Goal: Information Seeking & Learning: Learn about a topic

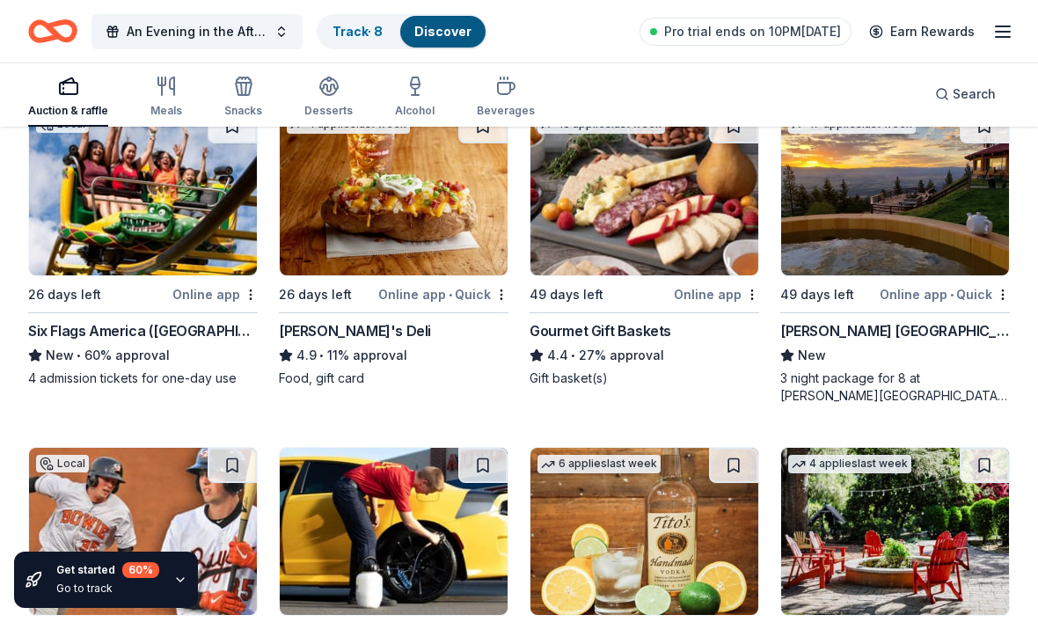
scroll to position [3244, 0]
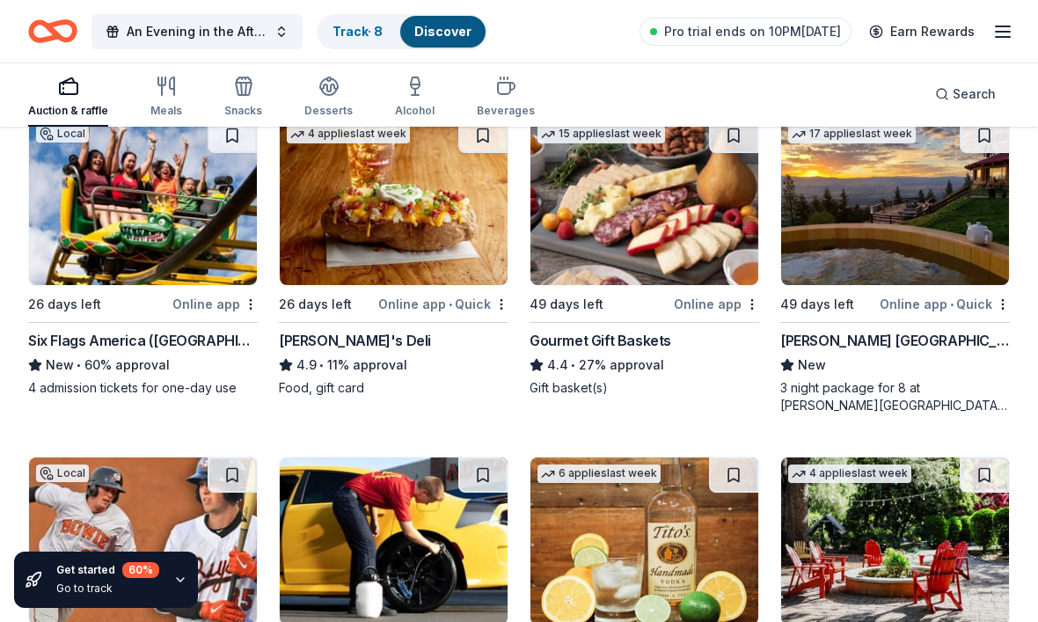
click at [178, 233] on img at bounding box center [143, 201] width 228 height 167
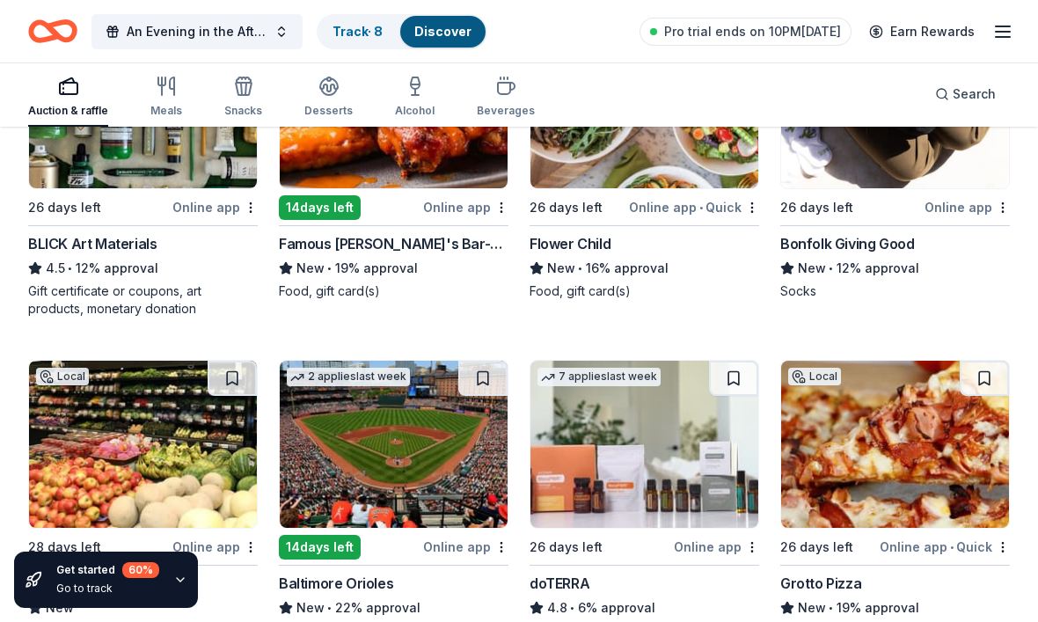
scroll to position [4671, 0]
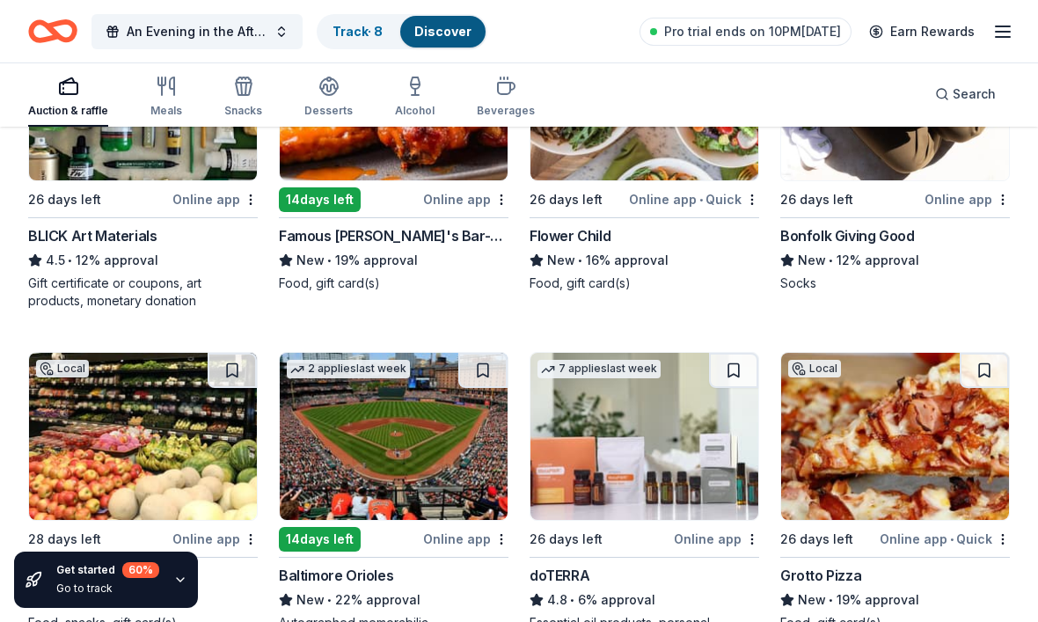
click at [386, 437] on img at bounding box center [394, 436] width 228 height 167
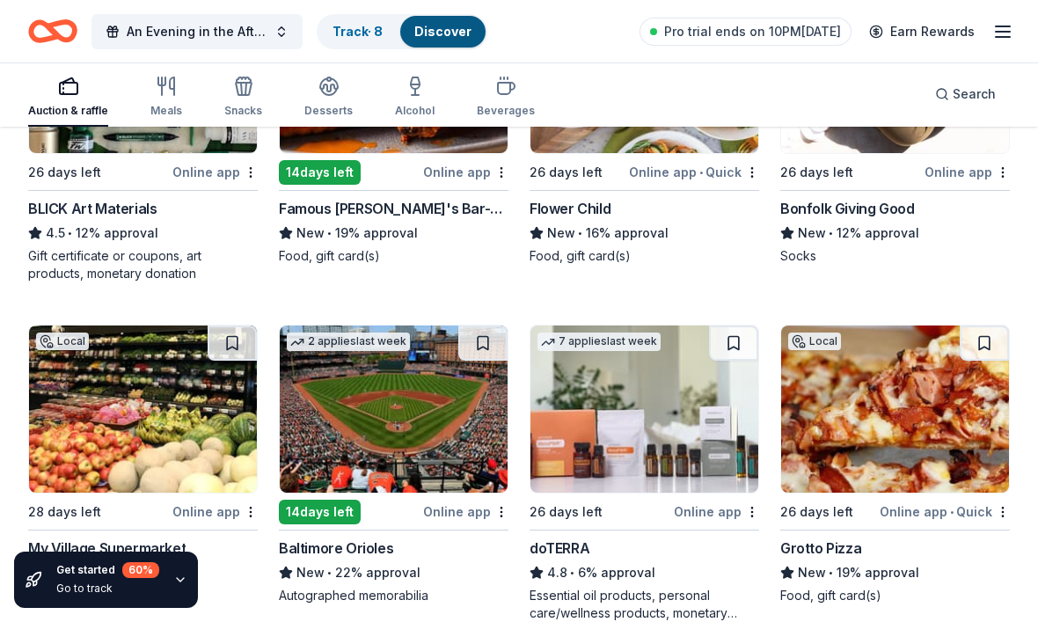
scroll to position [4695, 0]
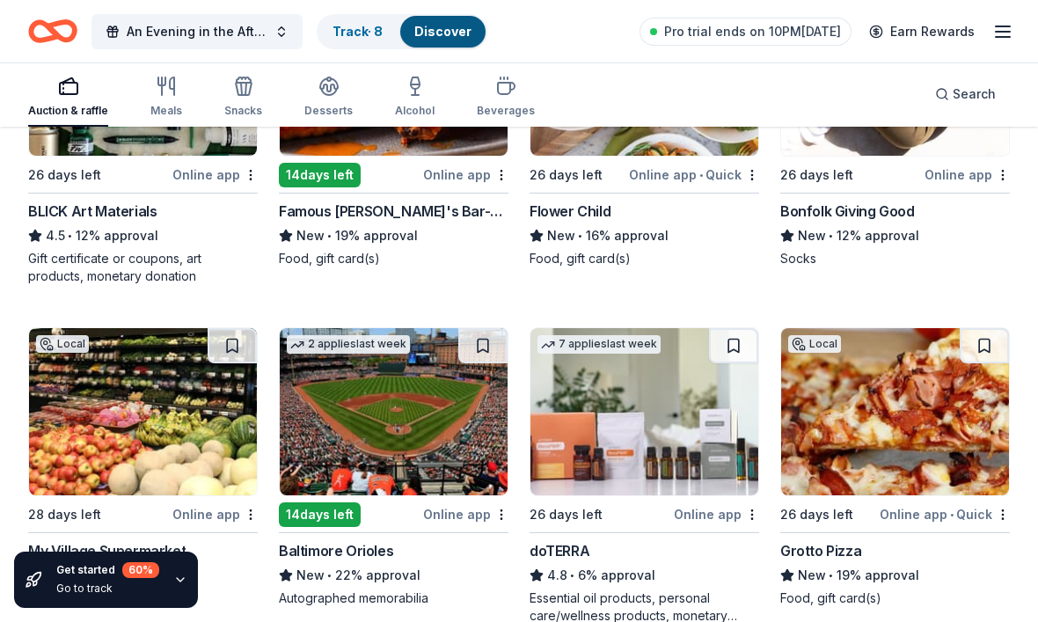
click at [618, 399] on img at bounding box center [644, 411] width 228 height 167
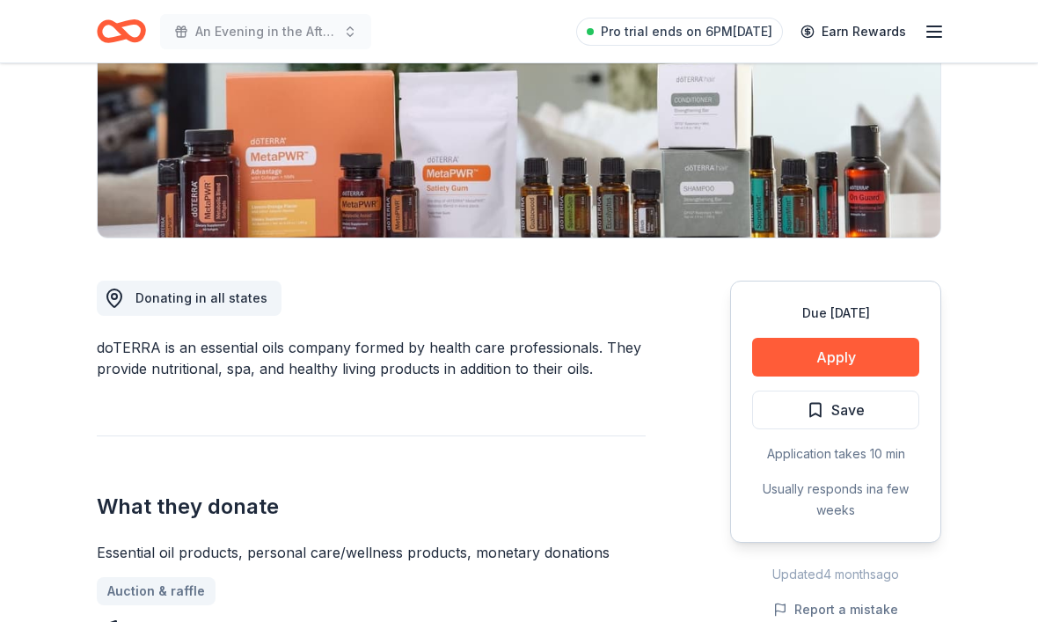
scroll to position [314, 0]
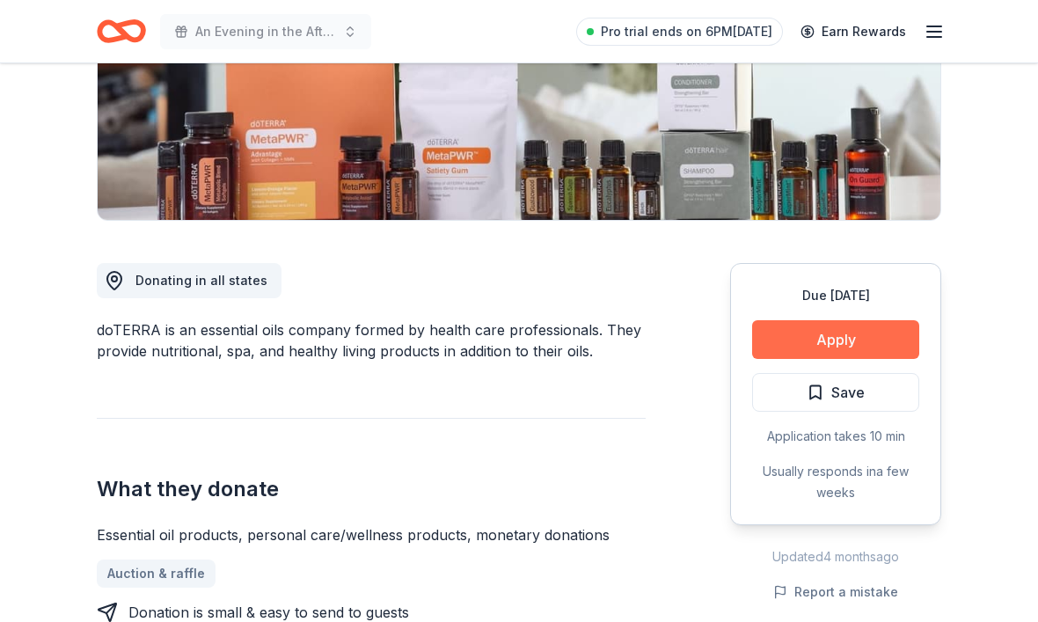
click at [812, 347] on button "Apply" at bounding box center [835, 339] width 167 height 39
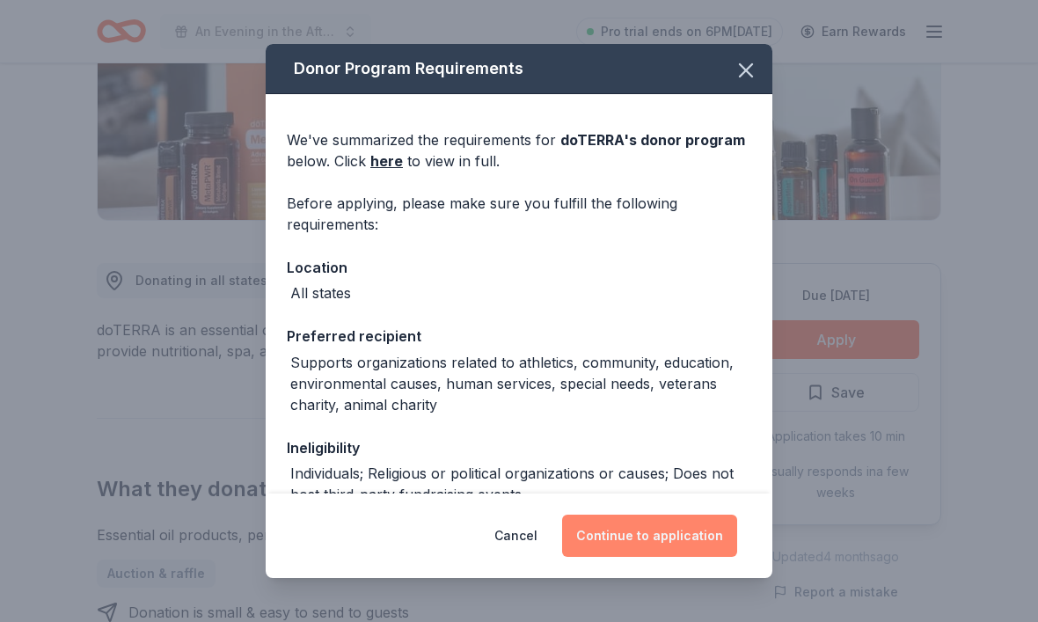
click at [673, 557] on button "Continue to application" at bounding box center [649, 535] width 175 height 42
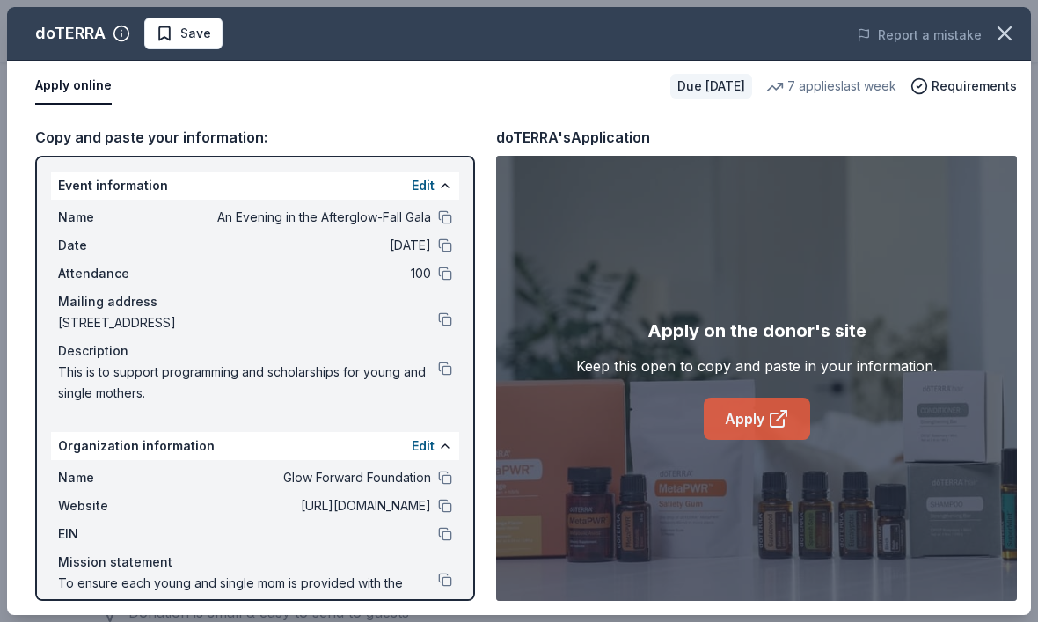
click at [762, 440] on link "Apply" at bounding box center [756, 418] width 106 height 42
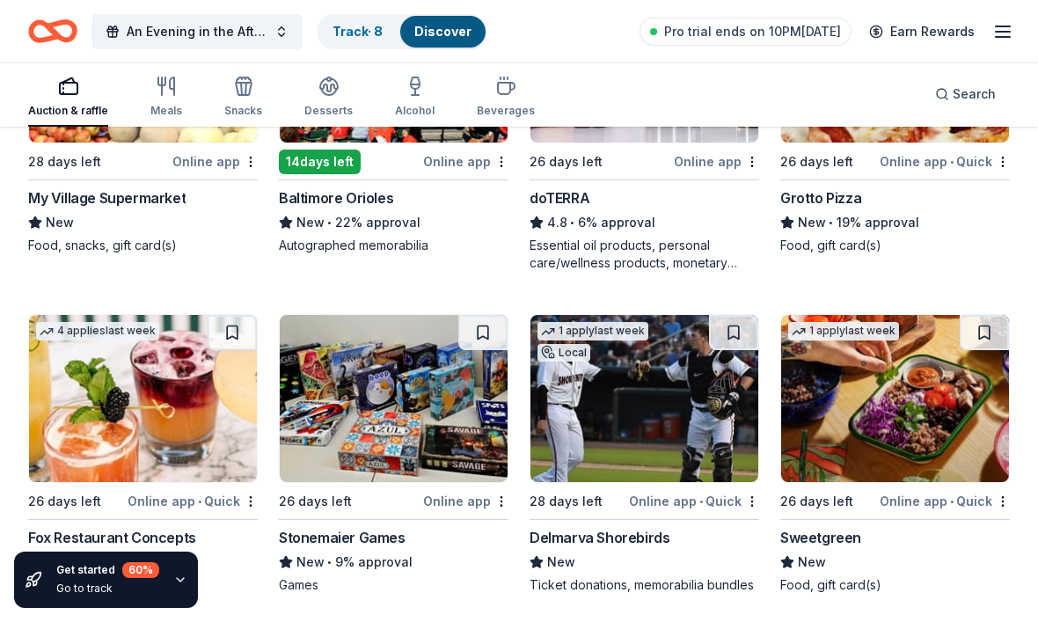
scroll to position [5058, 0]
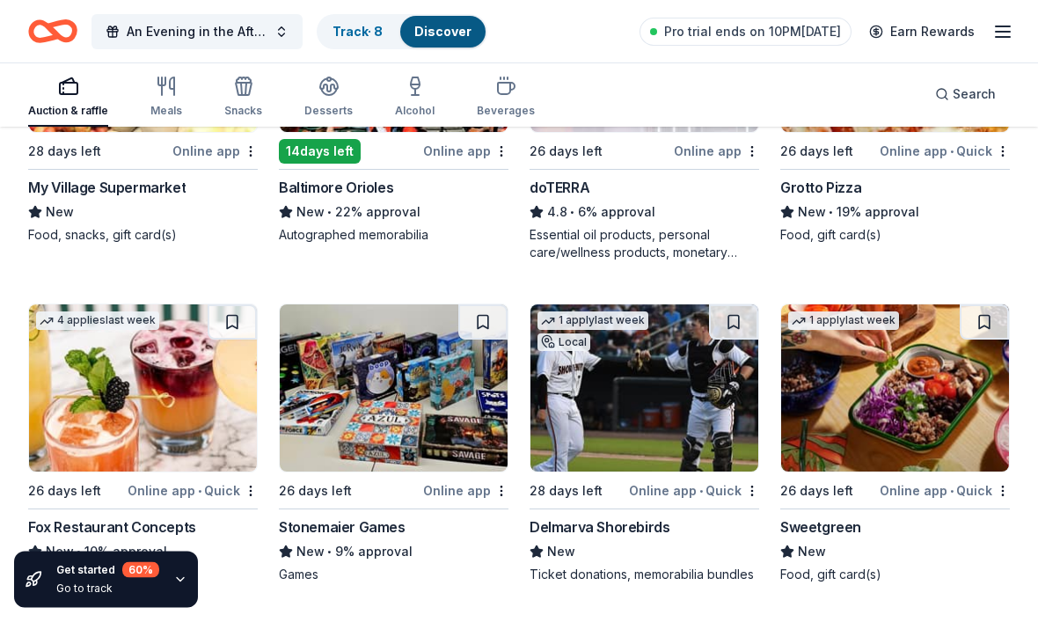
click at [414, 385] on img at bounding box center [394, 388] width 228 height 167
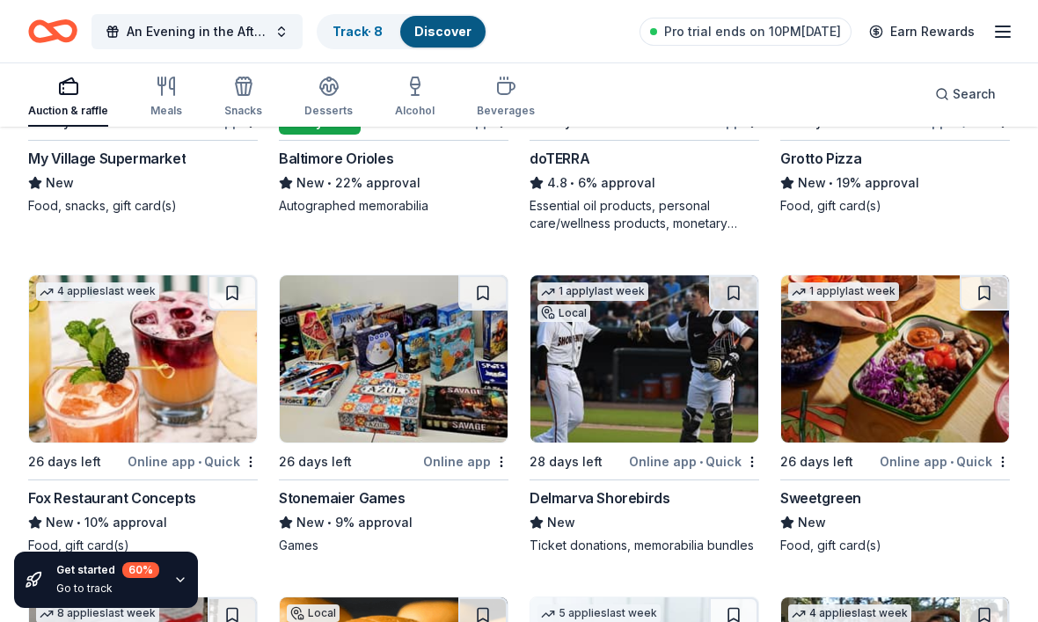
click at [858, 370] on img at bounding box center [895, 358] width 228 height 167
click at [917, 338] on img at bounding box center [895, 358] width 228 height 167
click at [416, 363] on img at bounding box center [394, 358] width 228 height 167
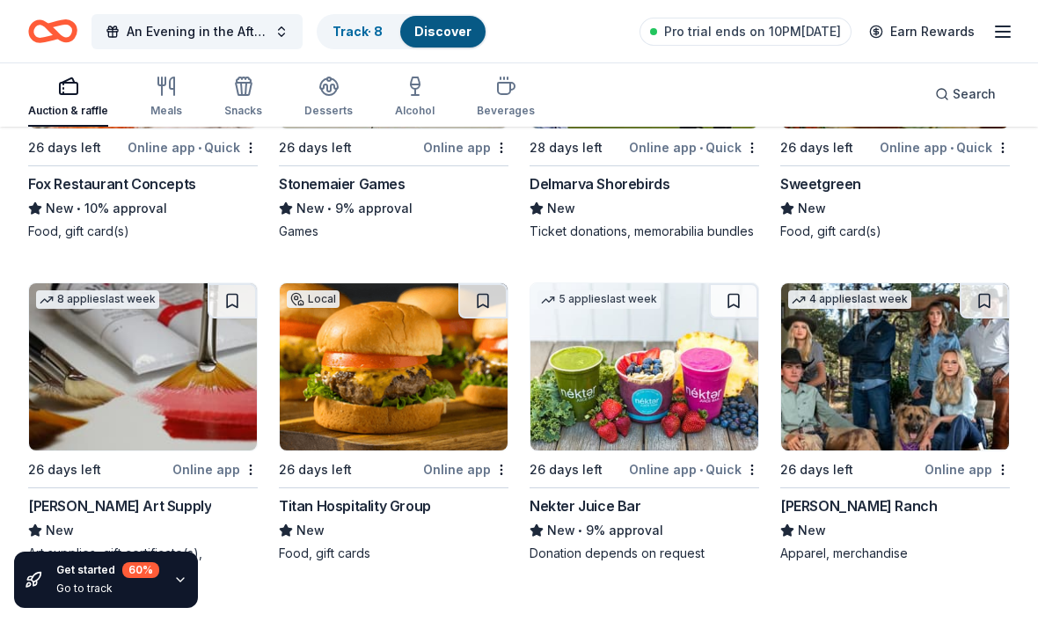
scroll to position [5402, 0]
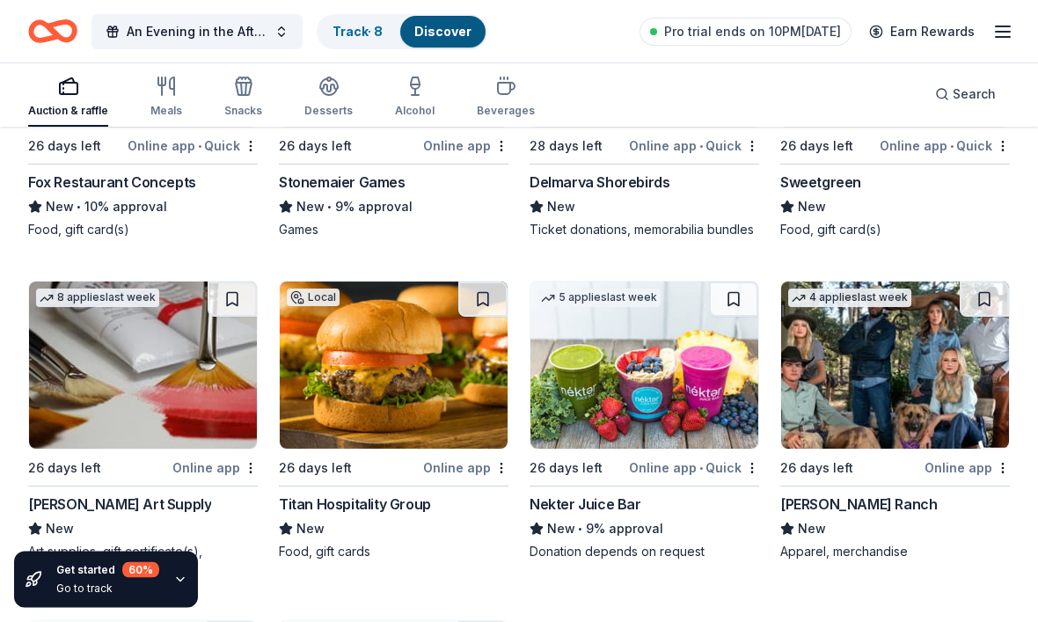
click at [151, 397] on img at bounding box center [143, 365] width 228 height 167
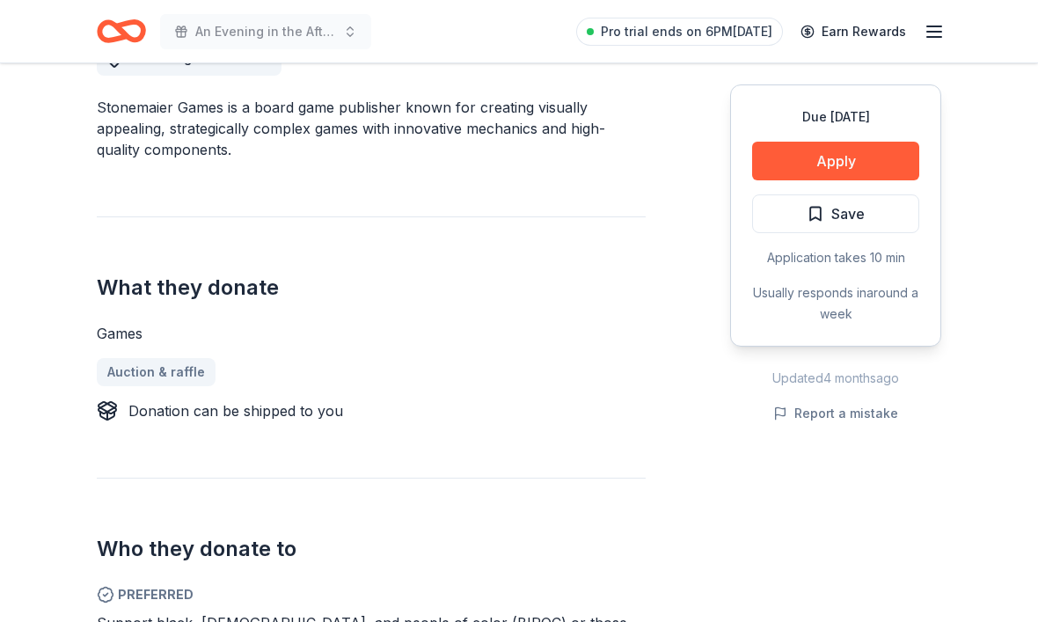
scroll to position [586, 0]
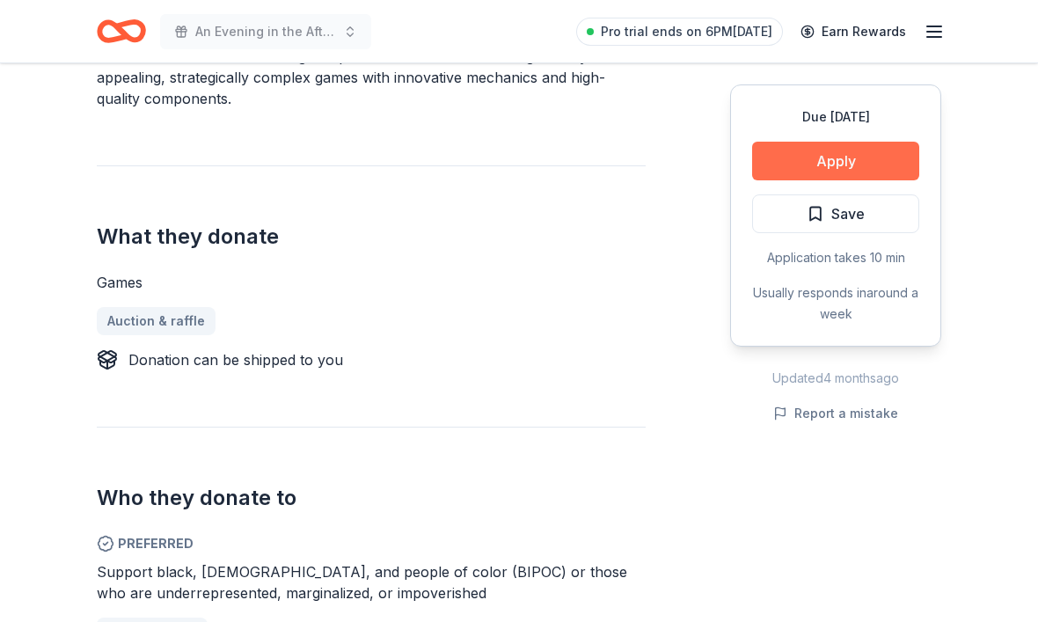
click at [851, 161] on button "Apply" at bounding box center [835, 161] width 167 height 39
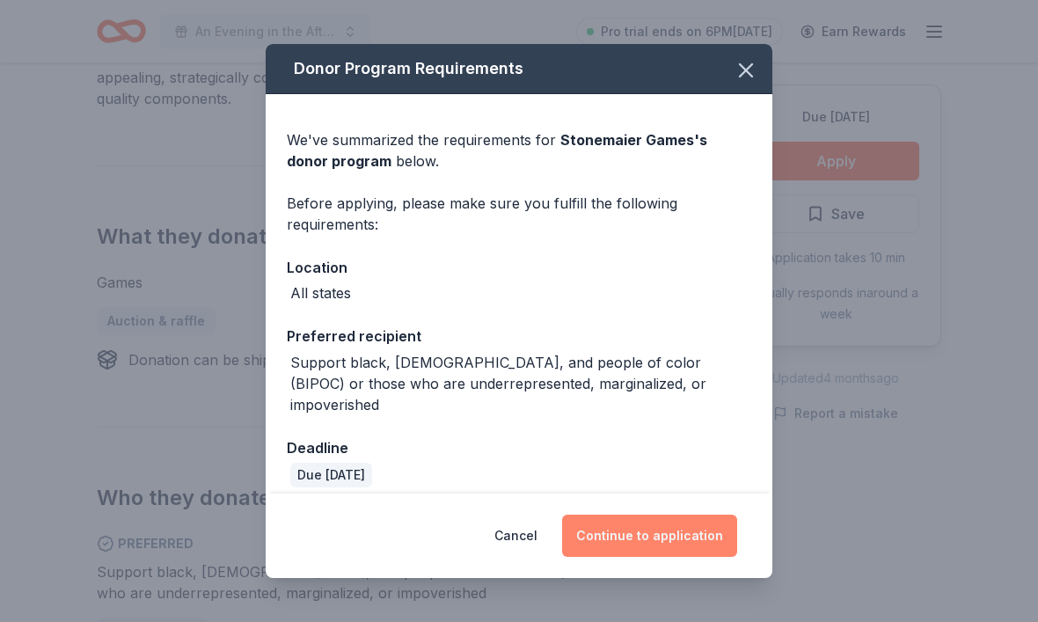
click at [652, 557] on button "Continue to application" at bounding box center [649, 535] width 175 height 42
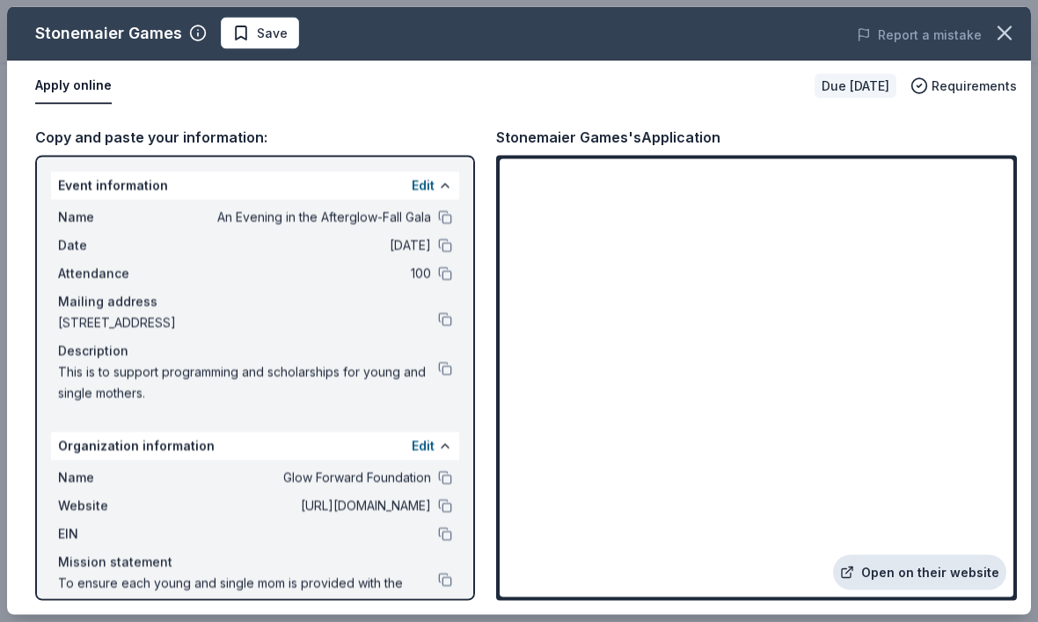
scroll to position [731, 0]
click at [943, 590] on link "Open on their website" at bounding box center [919, 572] width 173 height 35
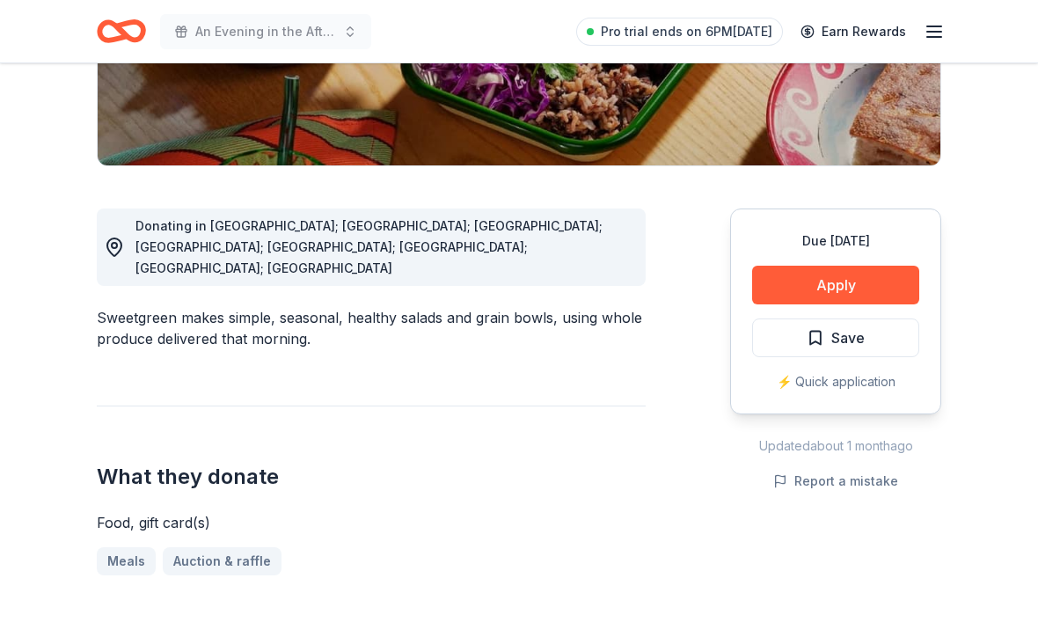
scroll to position [483, 0]
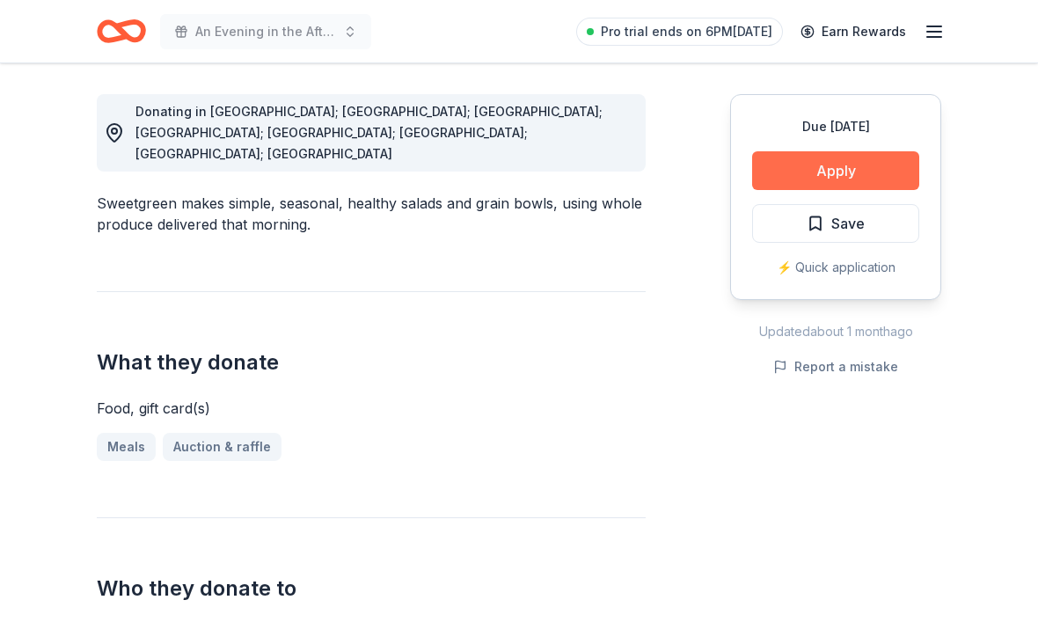
click at [833, 177] on button "Apply" at bounding box center [835, 170] width 167 height 39
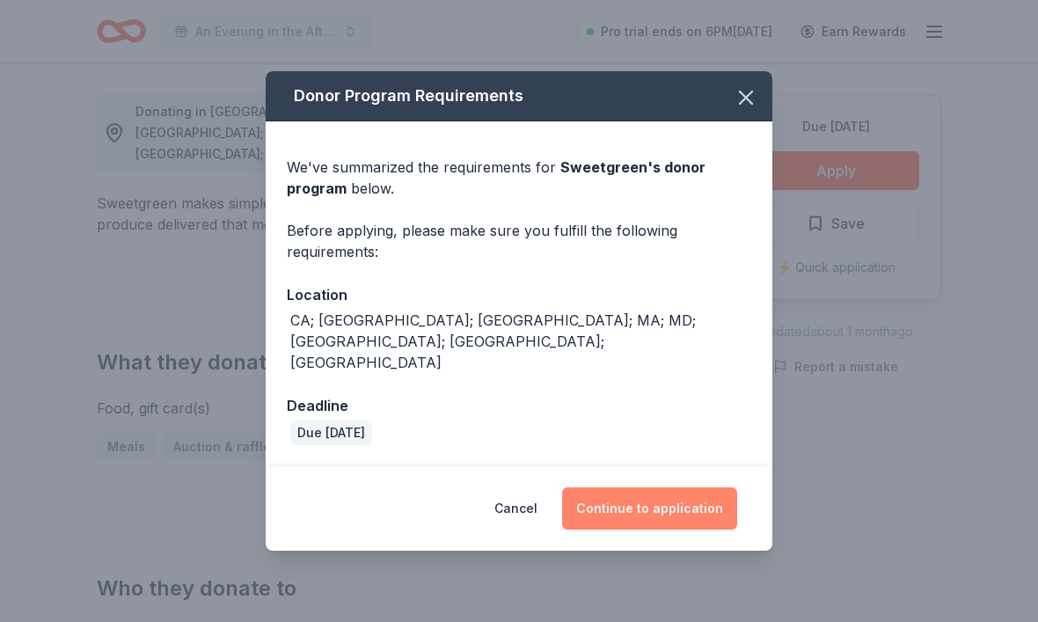
click at [623, 513] on button "Continue to application" at bounding box center [649, 508] width 175 height 42
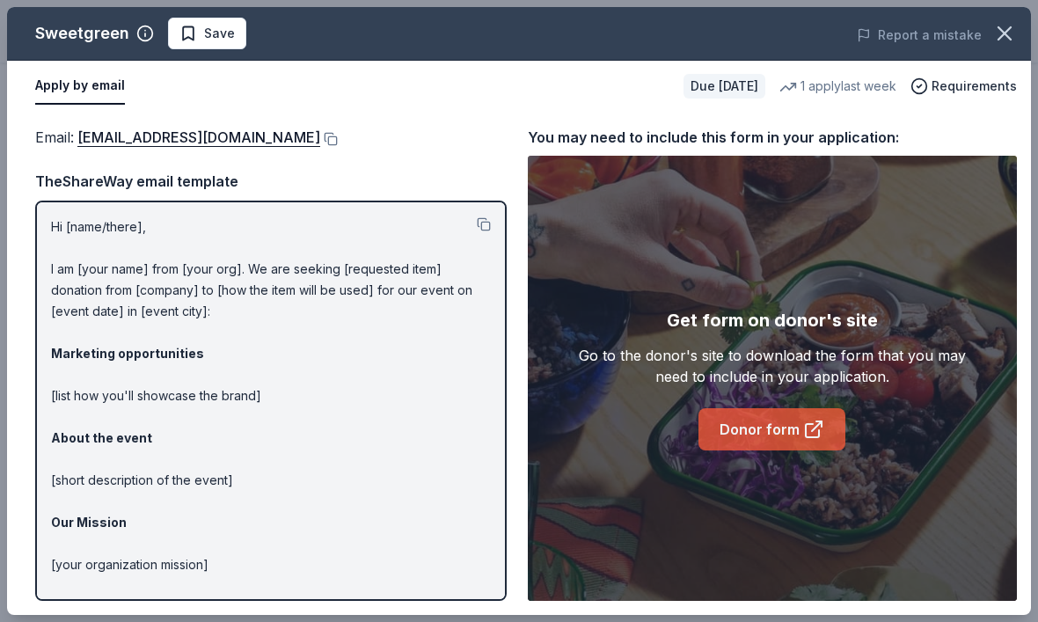
click at [727, 450] on link "Donor form" at bounding box center [771, 429] width 147 height 42
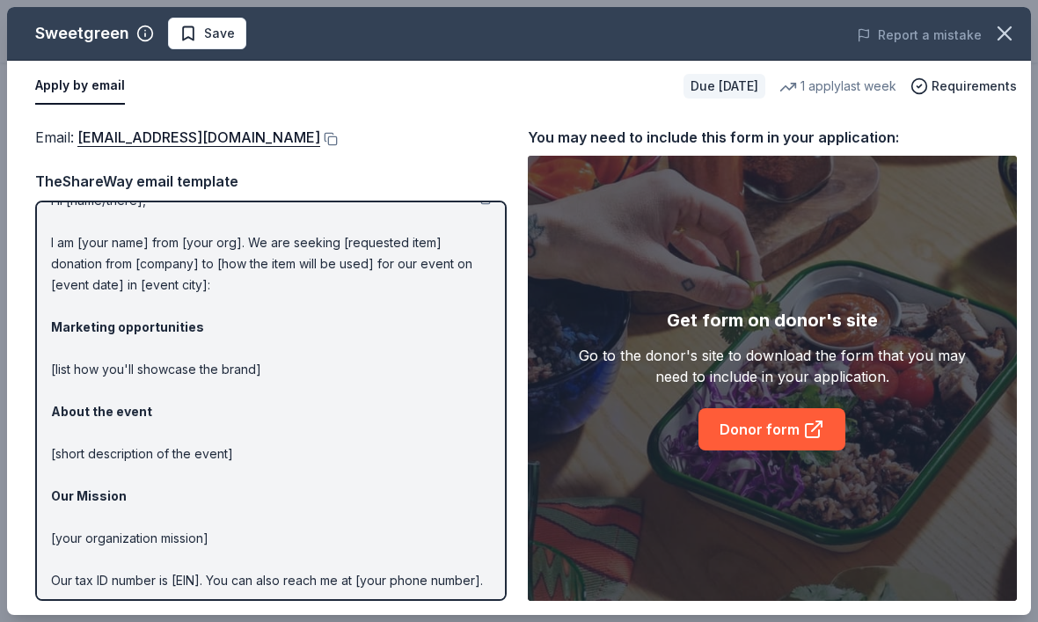
scroll to position [0, 0]
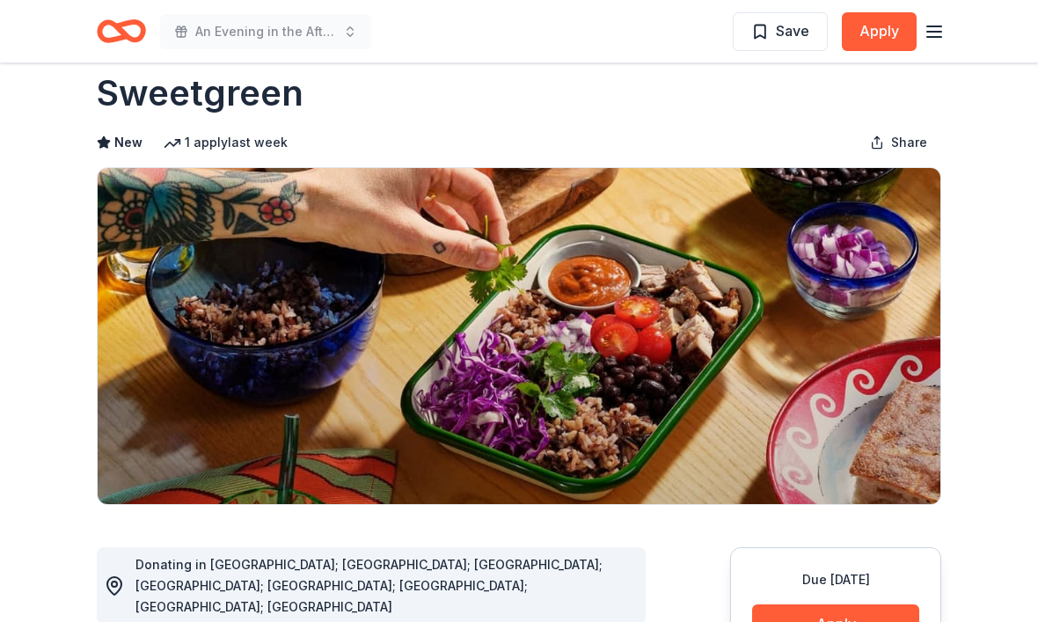
scroll to position [31, 0]
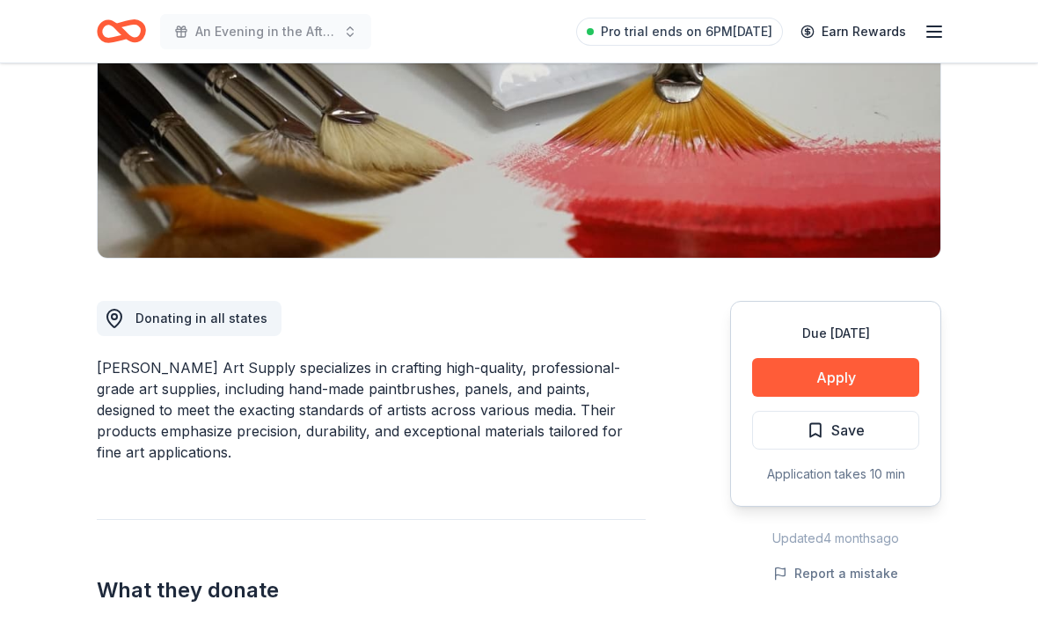
scroll to position [232, 0]
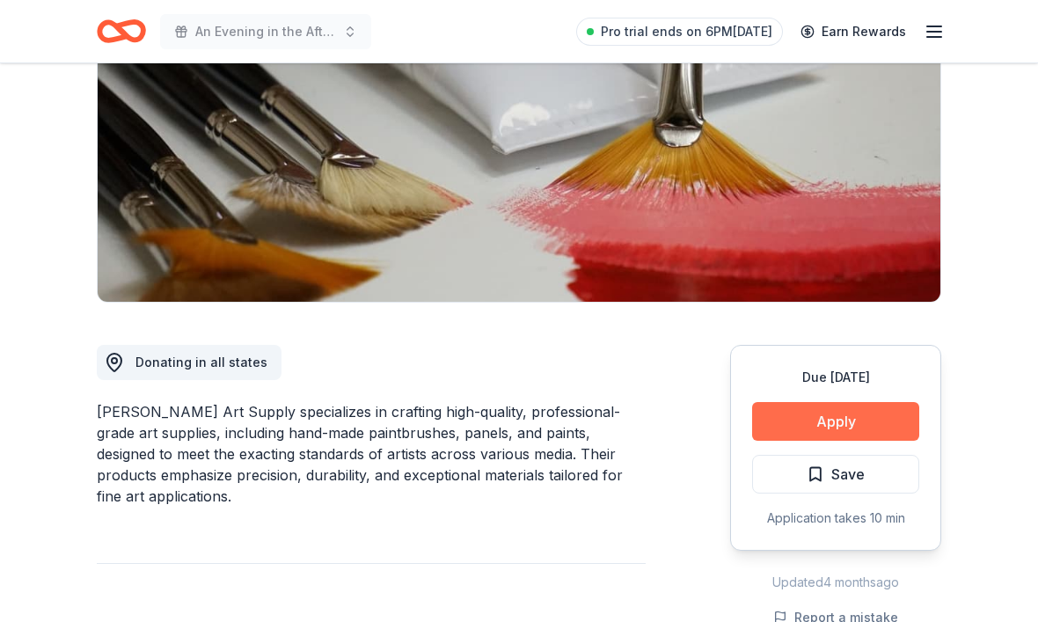
click at [818, 421] on button "Apply" at bounding box center [835, 421] width 167 height 39
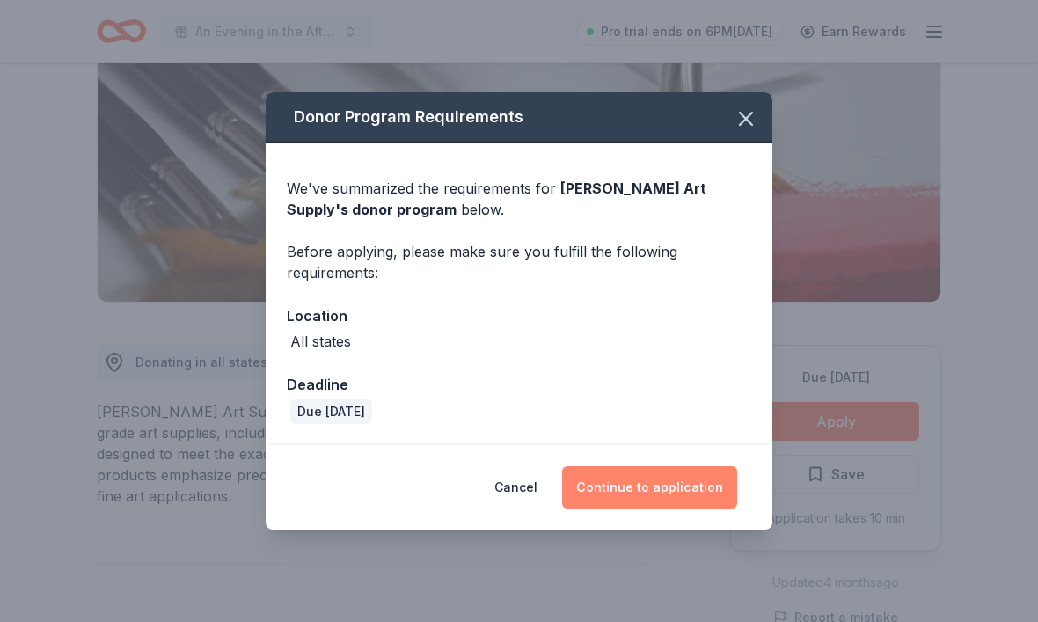
click at [611, 508] on button "Continue to application" at bounding box center [649, 487] width 175 height 42
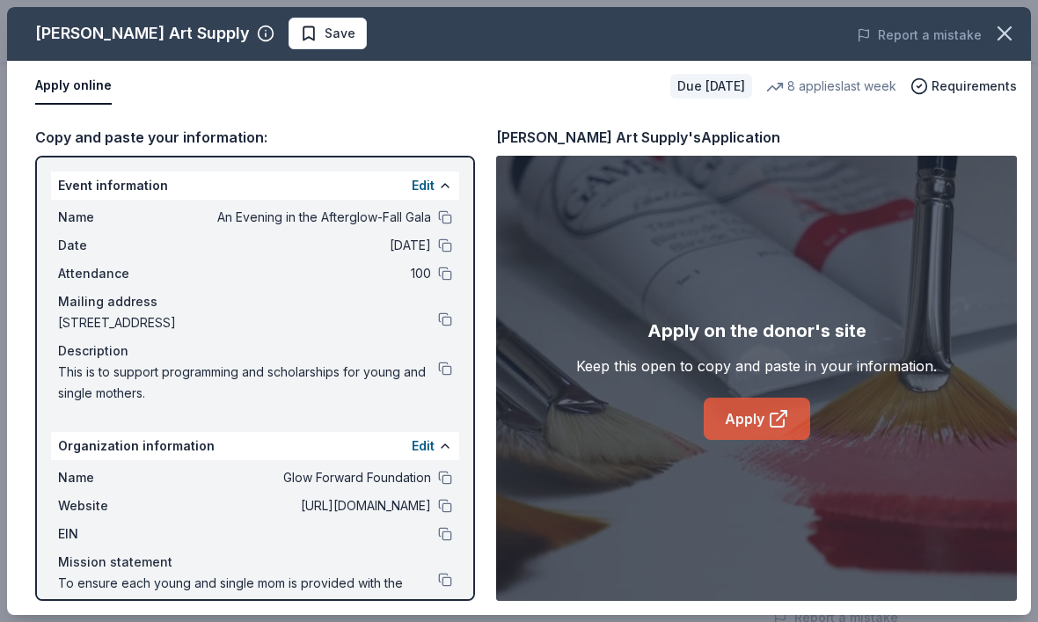
click at [728, 440] on link "Apply" at bounding box center [756, 418] width 106 height 42
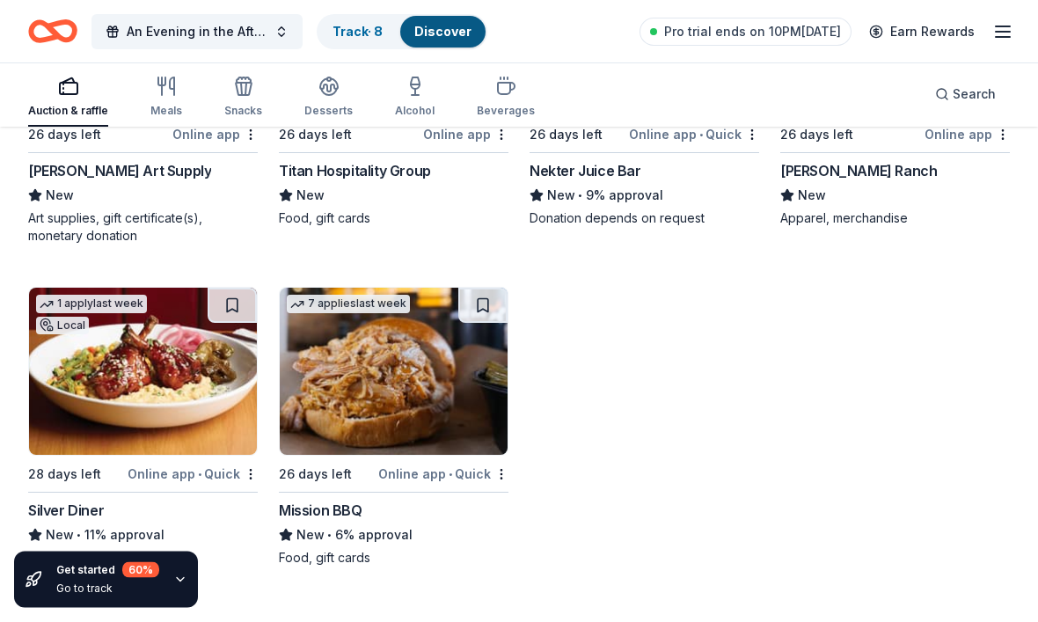
scroll to position [5737, 0]
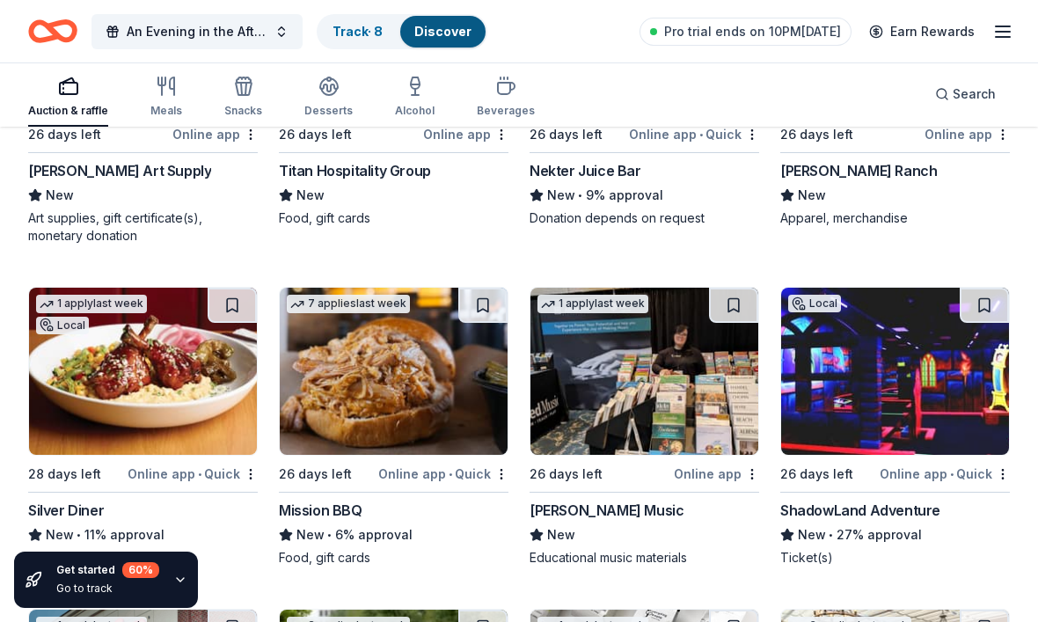
click at [899, 396] on img at bounding box center [895, 371] width 228 height 167
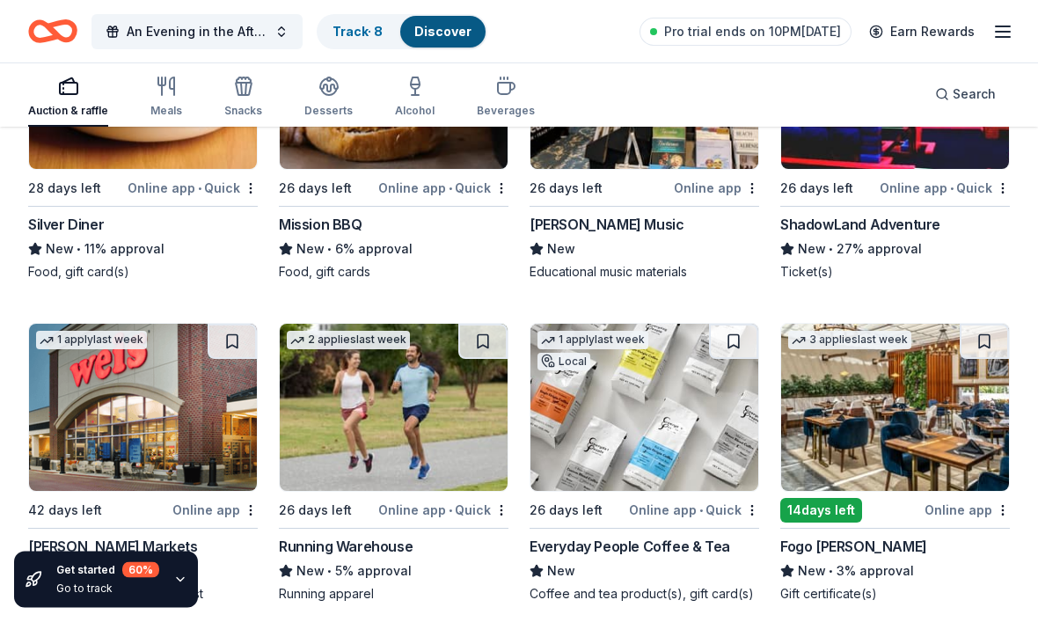
scroll to position [6031, 0]
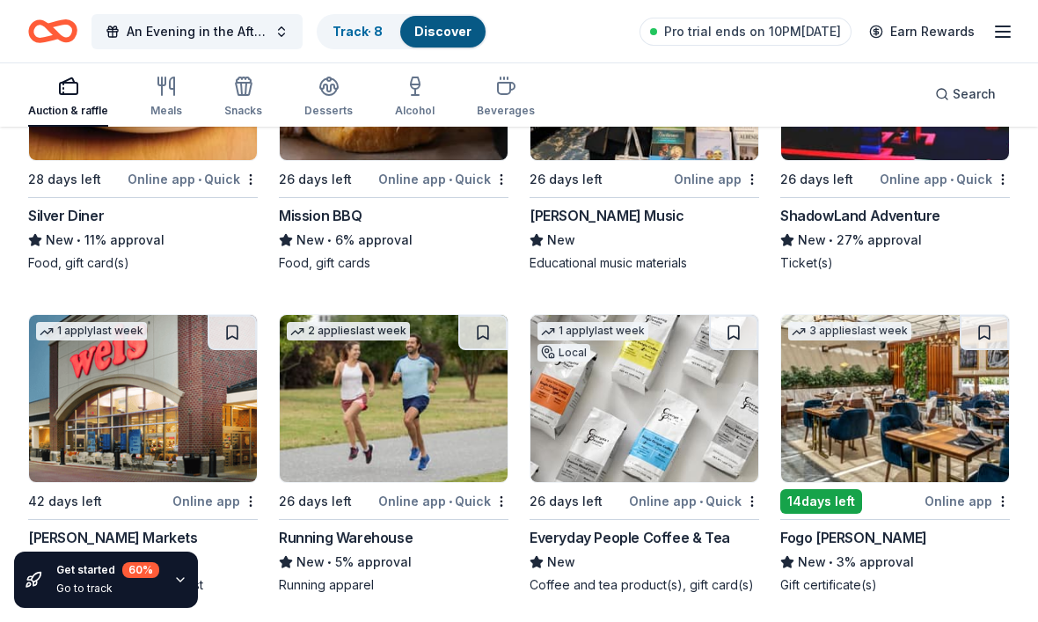
click at [933, 410] on img at bounding box center [895, 398] width 228 height 167
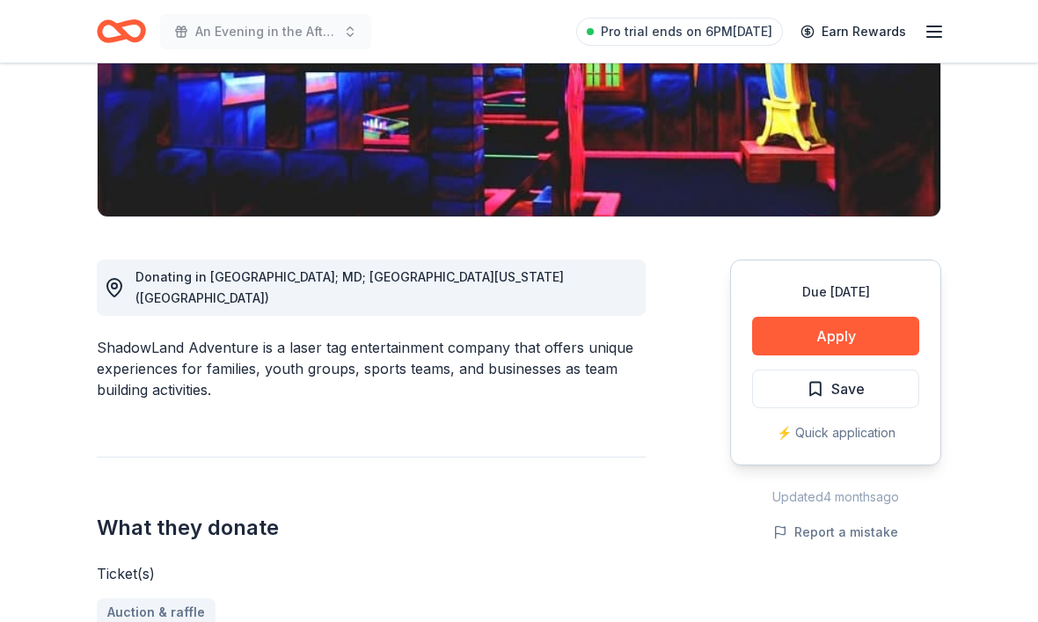
scroll to position [332, 0]
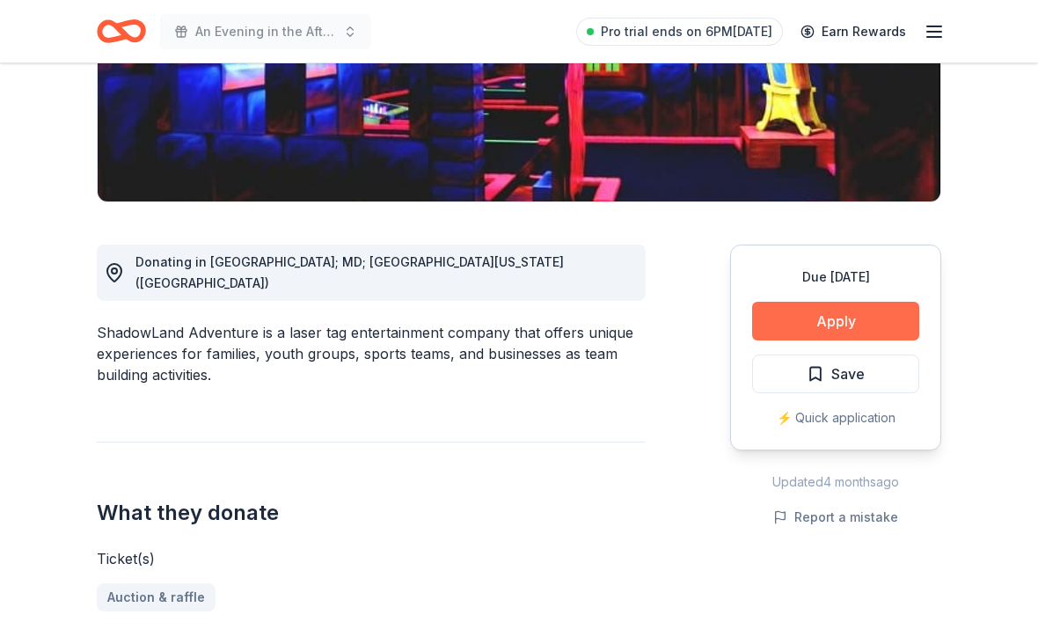
click at [818, 324] on button "Apply" at bounding box center [835, 321] width 167 height 39
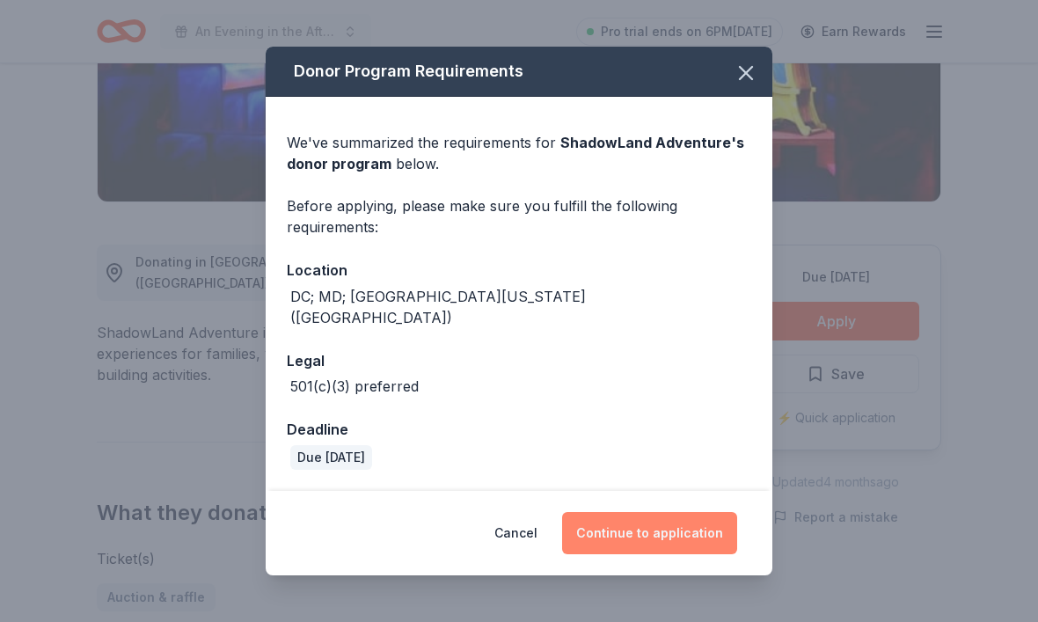
click at [643, 546] on button "Continue to application" at bounding box center [649, 533] width 175 height 42
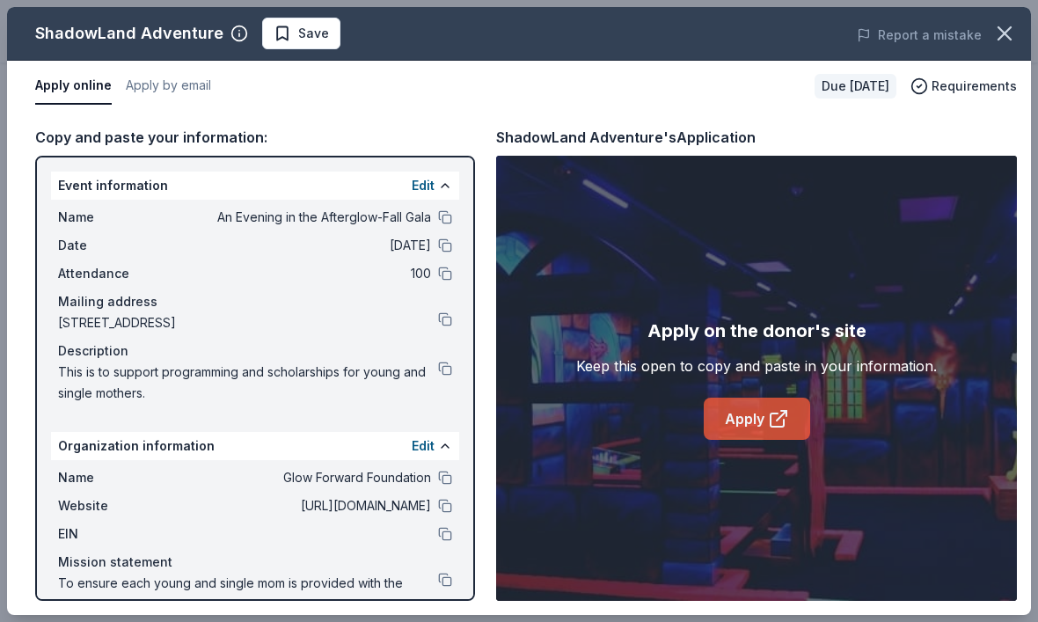
click at [758, 440] on link "Apply" at bounding box center [756, 418] width 106 height 42
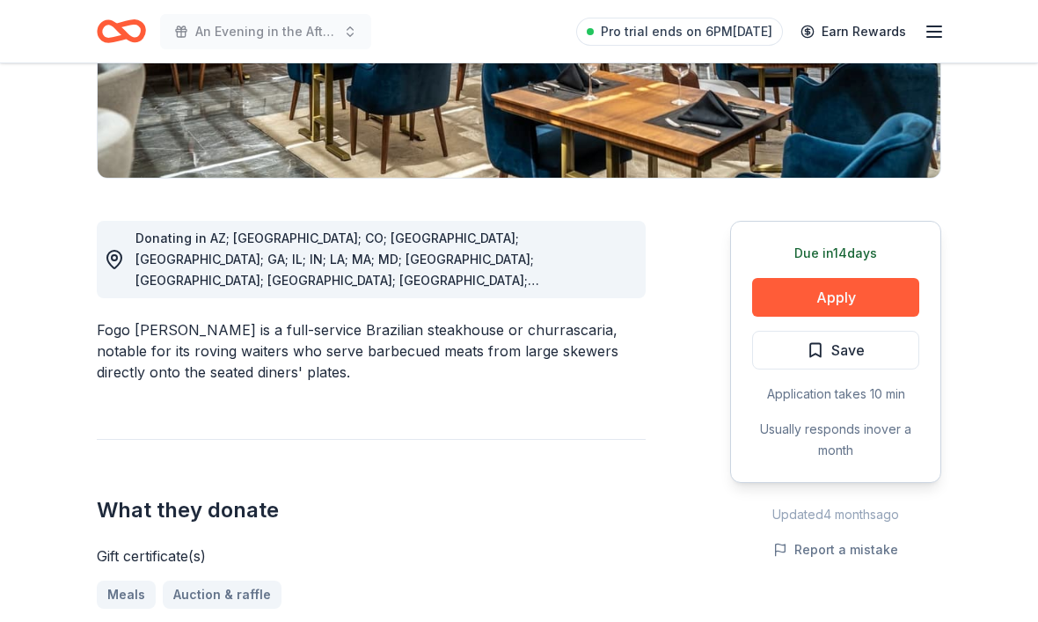
scroll to position [387, 0]
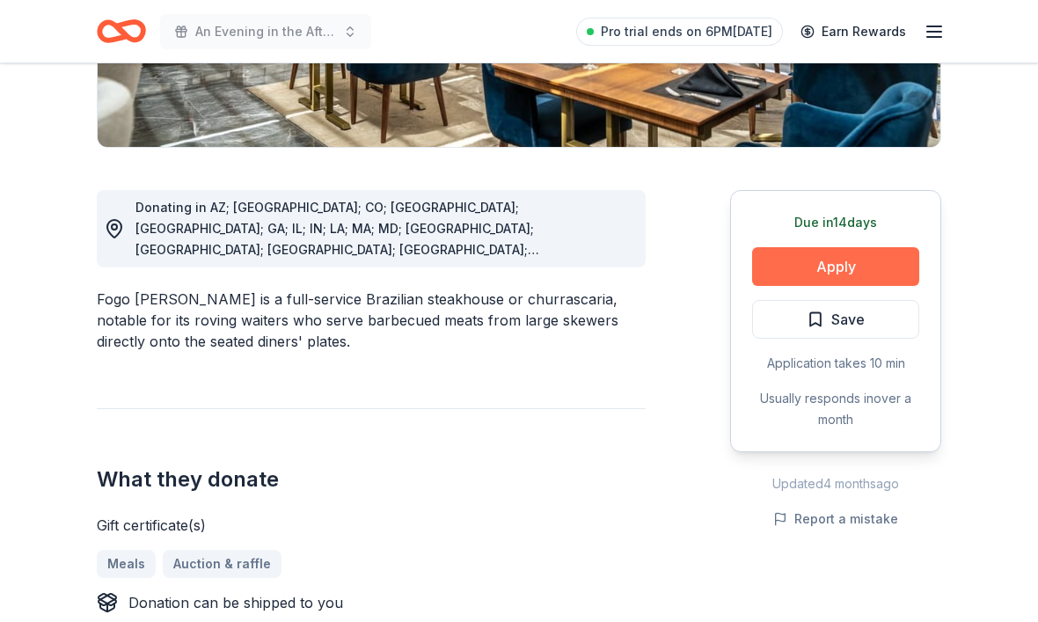
click at [821, 268] on button "Apply" at bounding box center [835, 266] width 167 height 39
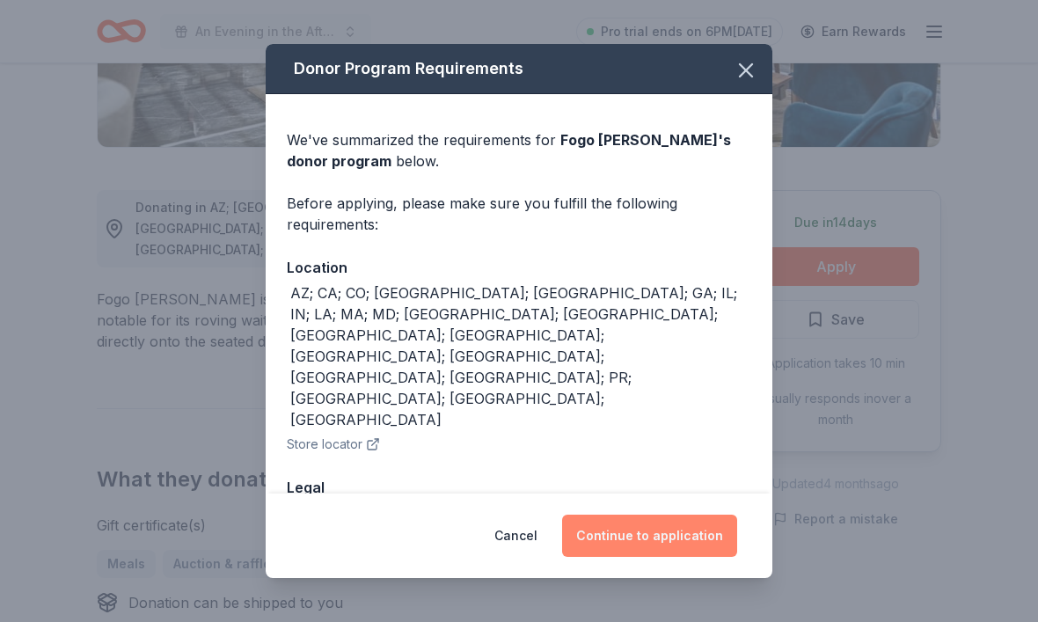
click at [617, 557] on button "Continue to application" at bounding box center [649, 535] width 175 height 42
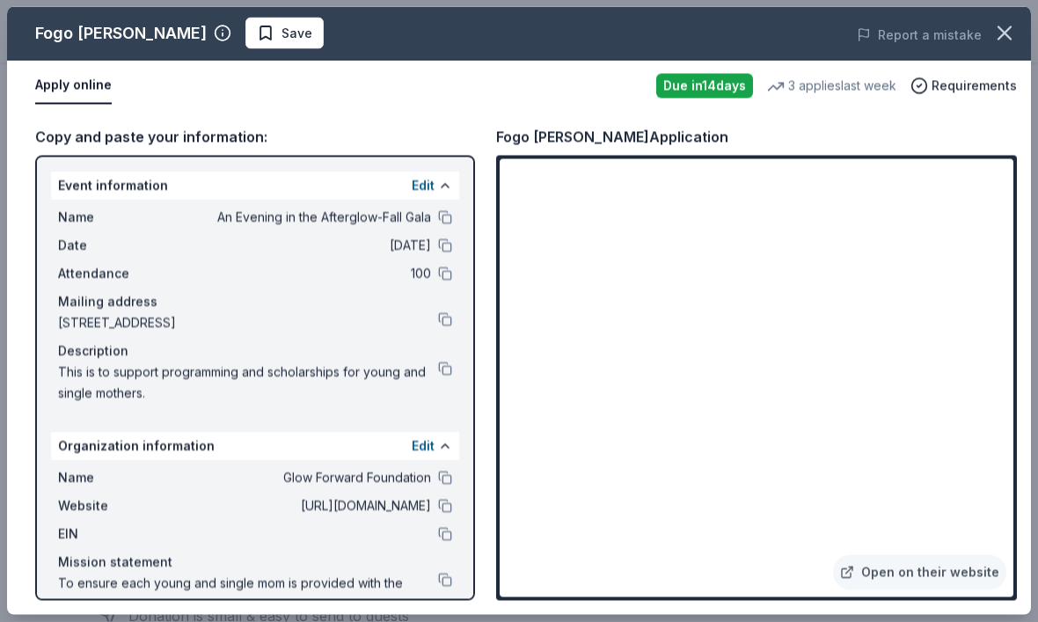
scroll to position [391, 0]
click at [486, 464] on div "Copy and paste your information: Event information Edit Name An Evening in the …" at bounding box center [518, 363] width 1023 height 503
click at [897, 590] on link "Open on their website" at bounding box center [919, 572] width 173 height 35
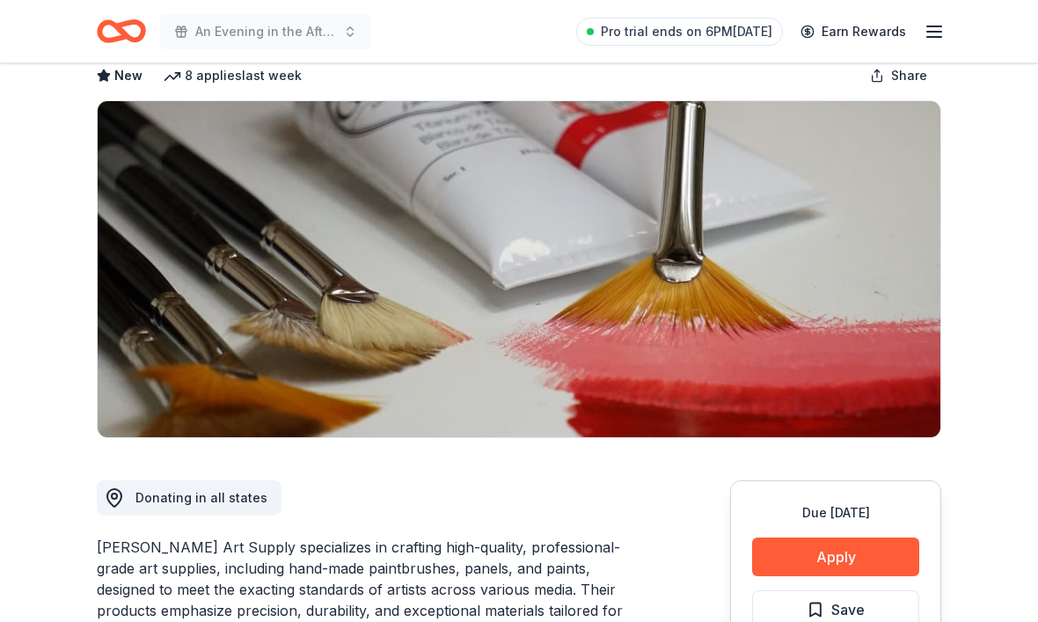
scroll to position [92, 0]
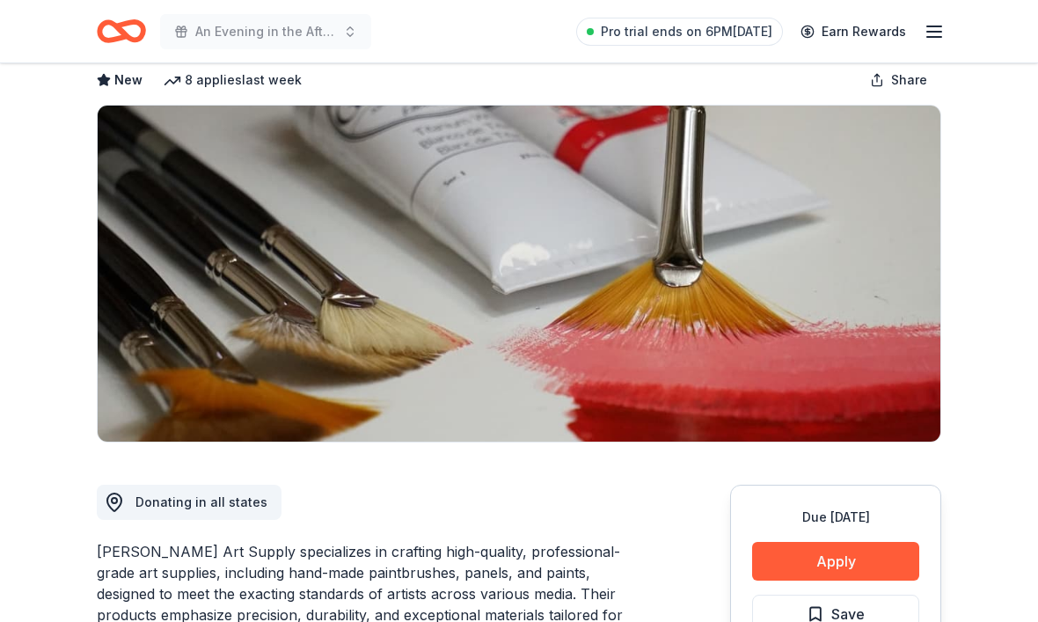
click at [136, 29] on icon "Home" at bounding box center [121, 31] width 49 height 41
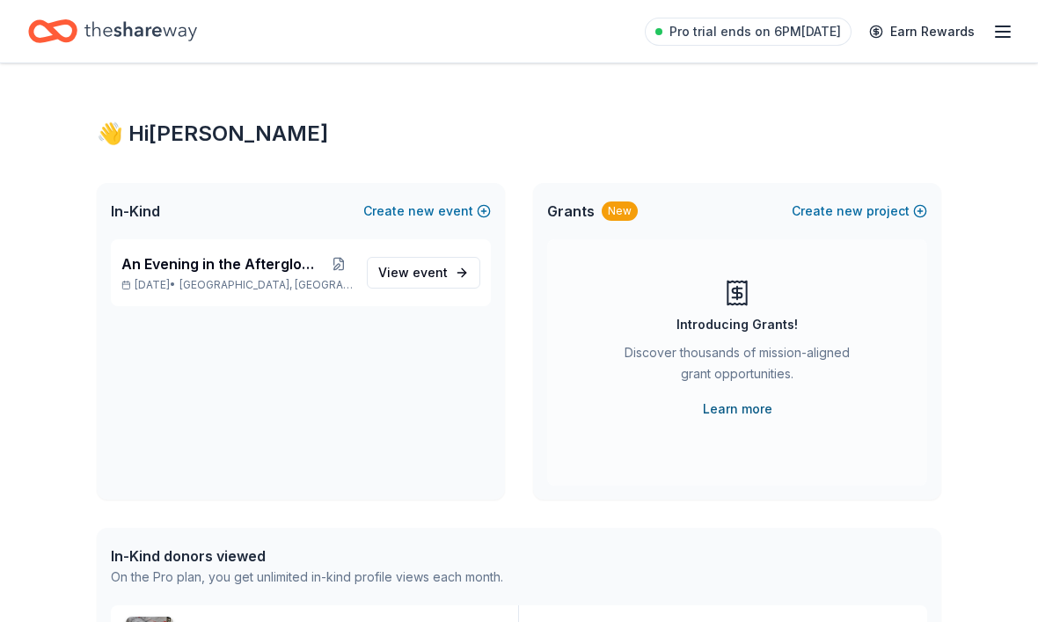
click at [744, 409] on link "Learn more" at bounding box center [737, 408] width 69 height 21
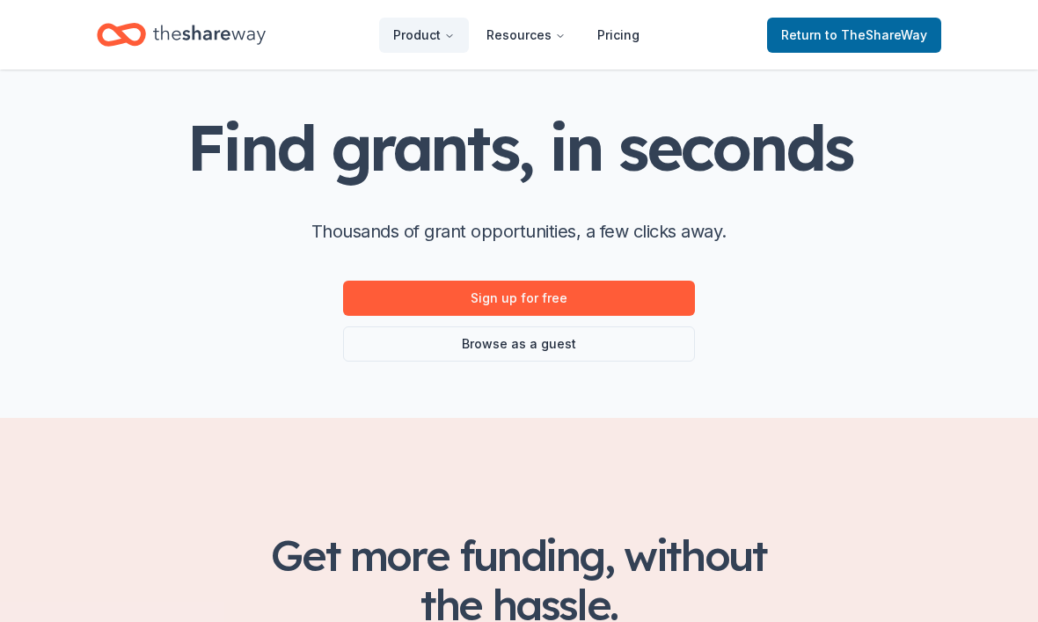
scroll to position [60, 0]
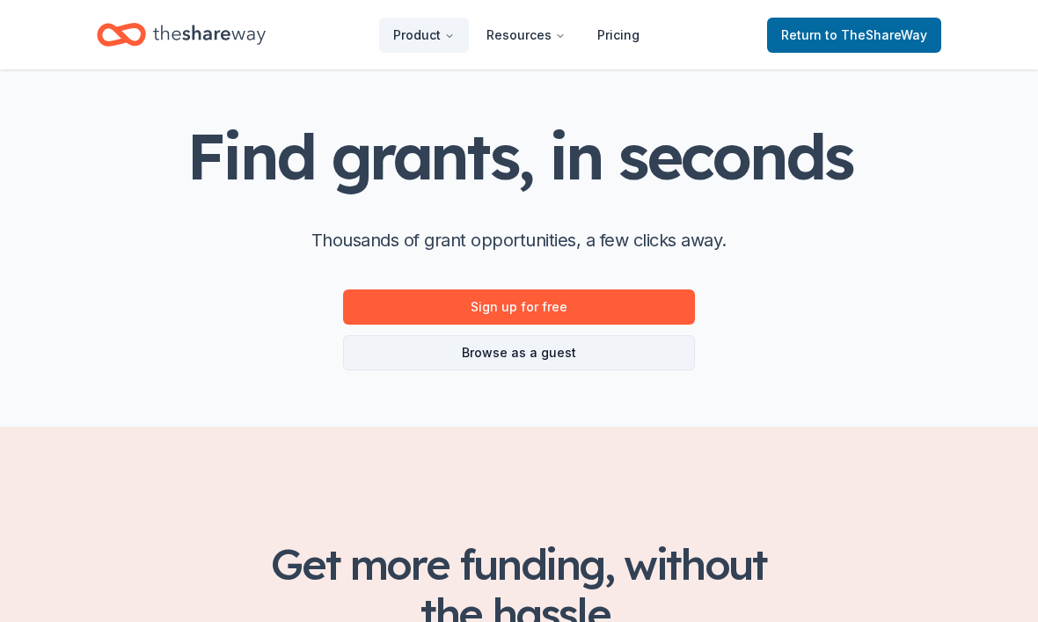
click at [525, 353] on link "Browse as a guest" at bounding box center [519, 353] width 352 height 35
click at [510, 356] on link "Browse as a guest" at bounding box center [519, 352] width 352 height 35
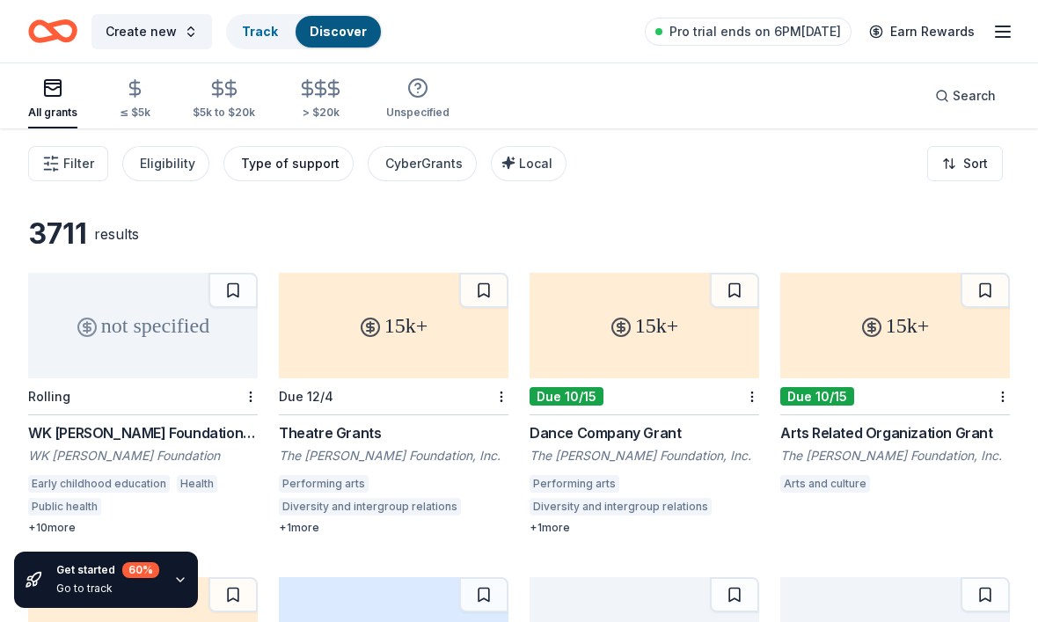
click at [281, 171] on div "Type of support" at bounding box center [290, 163] width 98 height 21
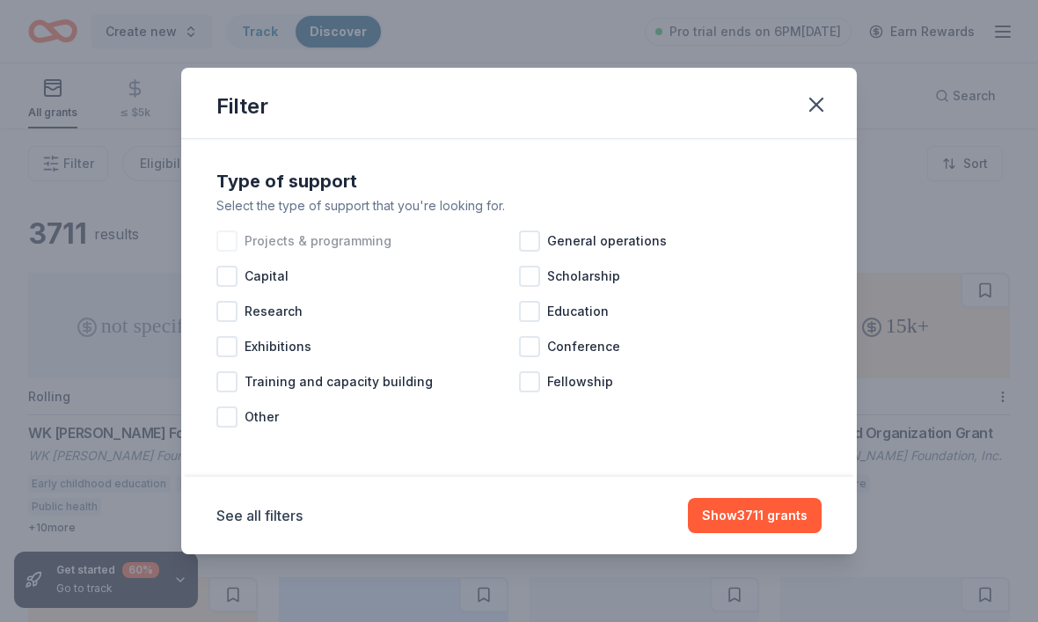
click at [234, 251] on div at bounding box center [226, 240] width 21 height 21
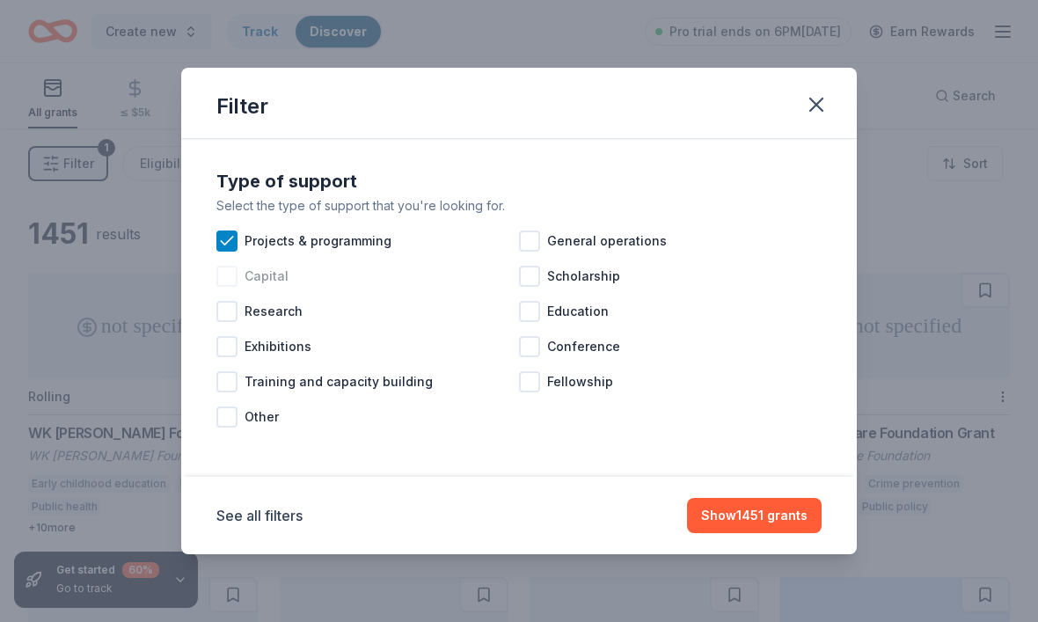
click at [230, 287] on div at bounding box center [226, 276] width 21 height 21
click at [531, 251] on div at bounding box center [529, 240] width 21 height 21
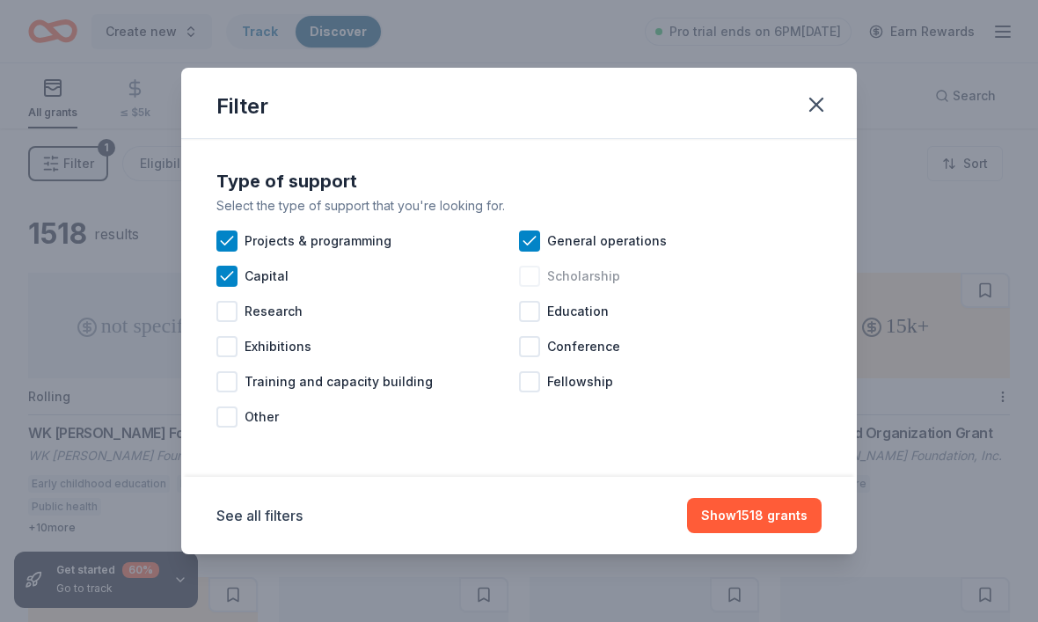
click at [527, 287] on div at bounding box center [529, 276] width 21 height 21
click at [230, 392] on div at bounding box center [226, 381] width 21 height 21
click at [528, 322] on div at bounding box center [529, 311] width 21 height 21
click at [540, 399] on div "Fellowship" at bounding box center [670, 381] width 302 height 35
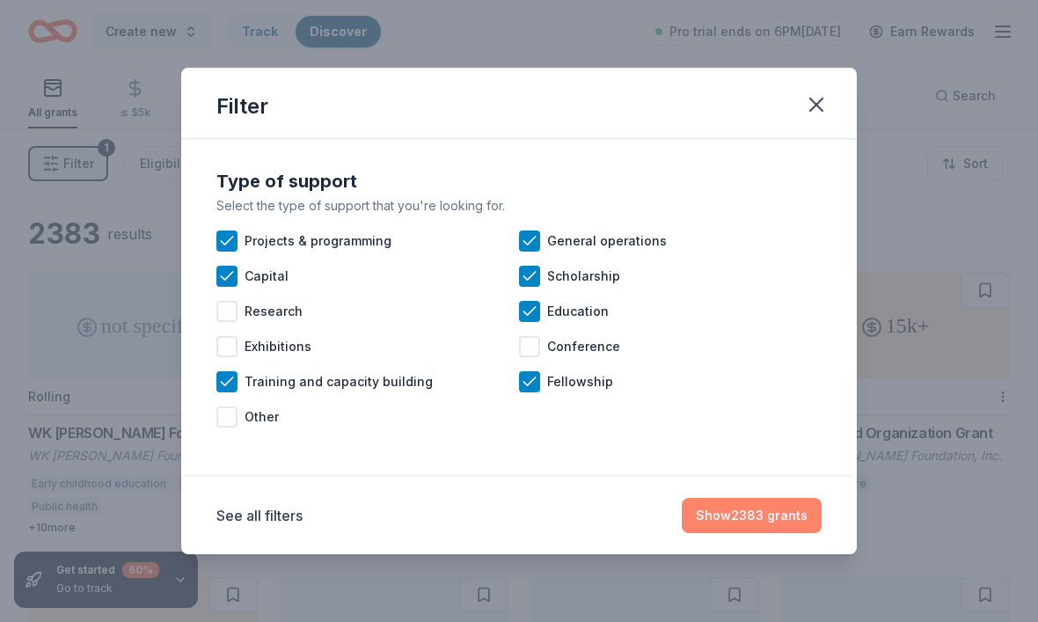
click at [736, 533] on button "Show 2383 grants" at bounding box center [751, 515] width 140 height 35
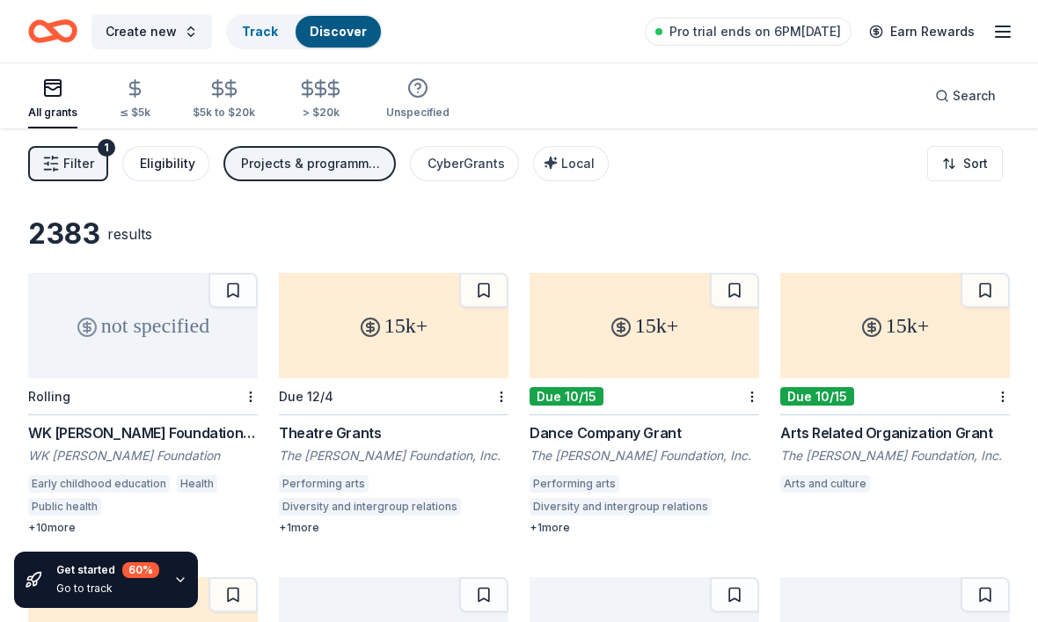
click at [153, 171] on div "Eligibility" at bounding box center [167, 163] width 55 height 21
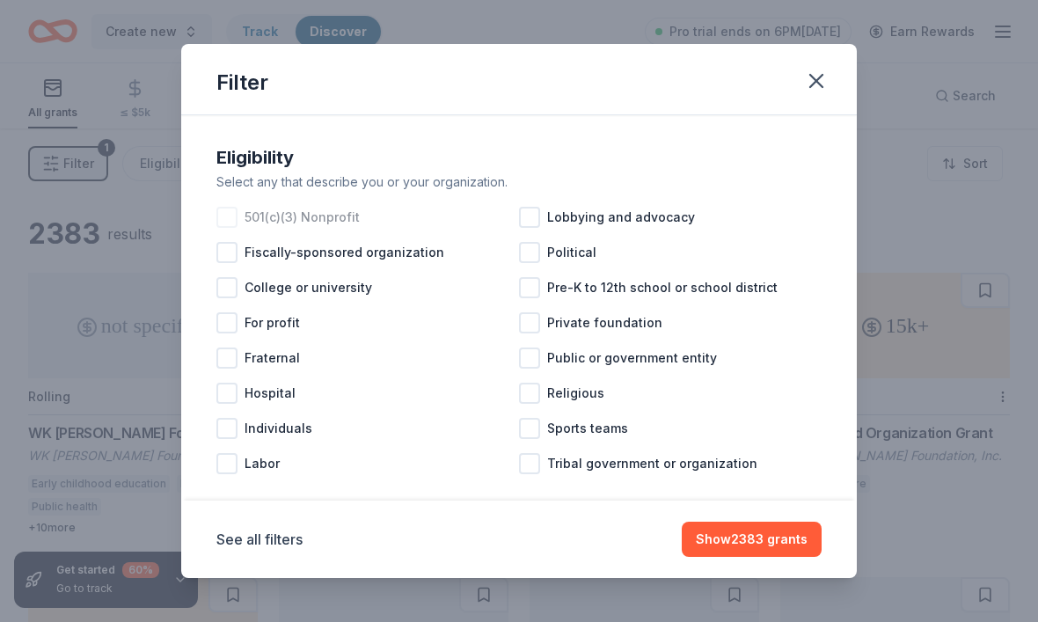
click at [229, 228] on div at bounding box center [226, 217] width 21 height 21
click at [227, 263] on div at bounding box center [226, 252] width 21 height 21
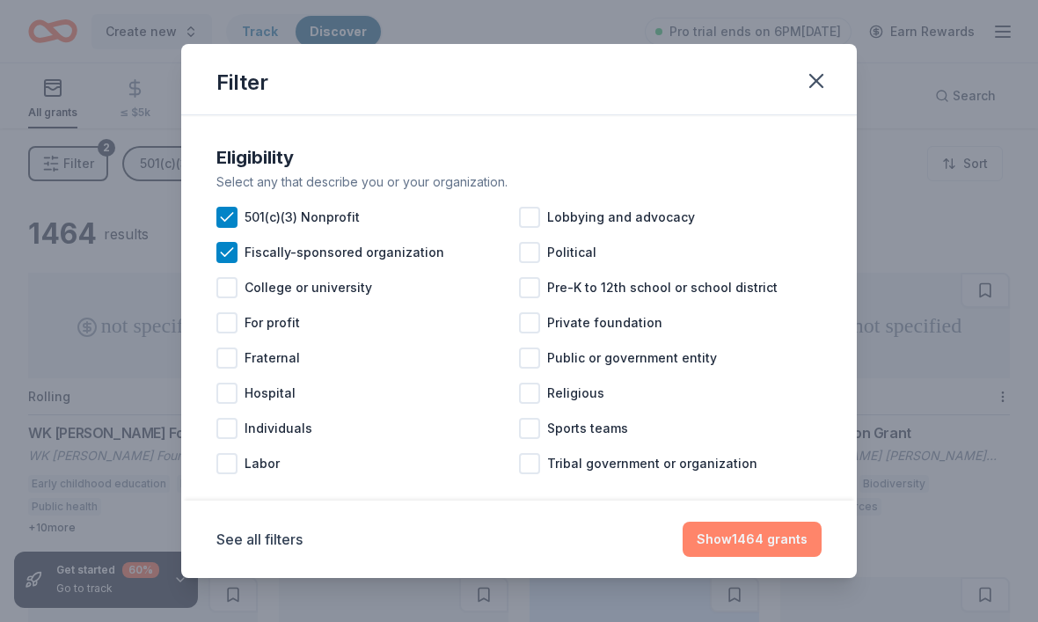
click at [727, 557] on button "Show 1464 grants" at bounding box center [751, 538] width 139 height 35
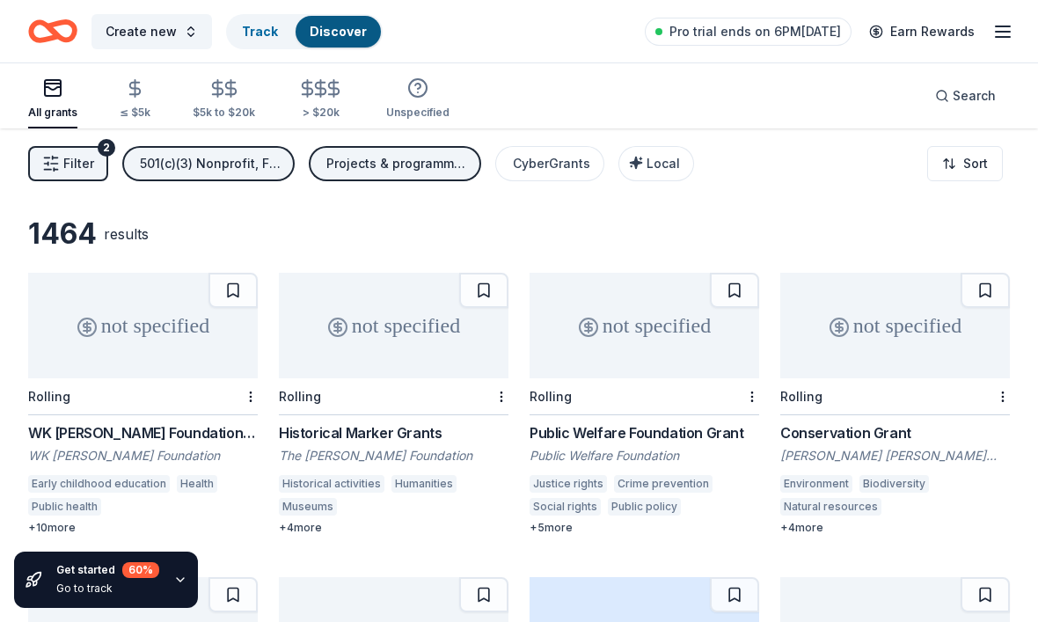
click at [78, 169] on span "Filter" at bounding box center [78, 163] width 31 height 21
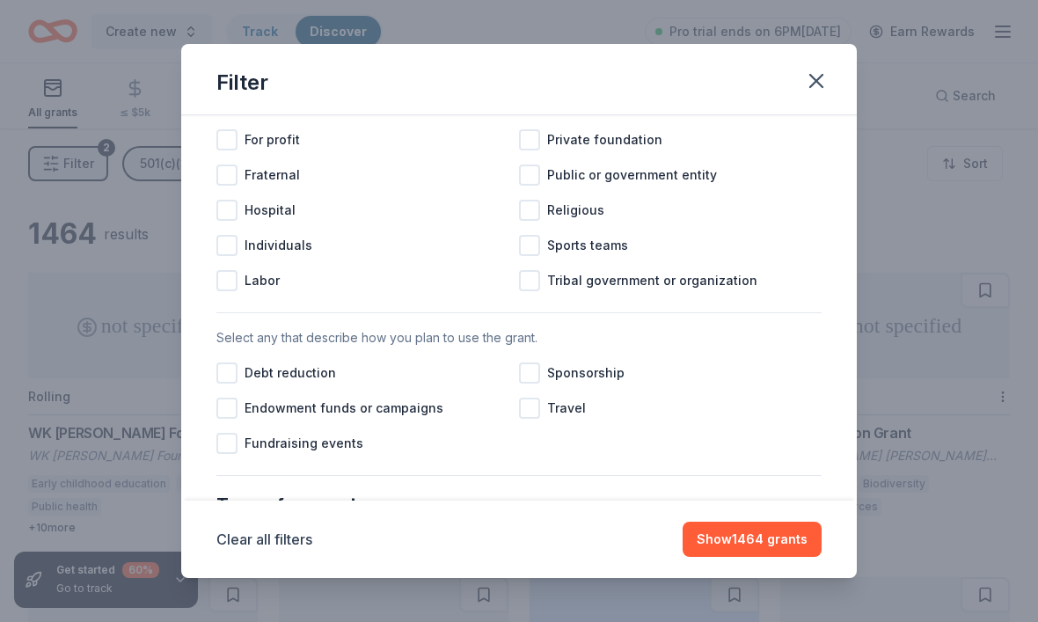
scroll to position [350, 0]
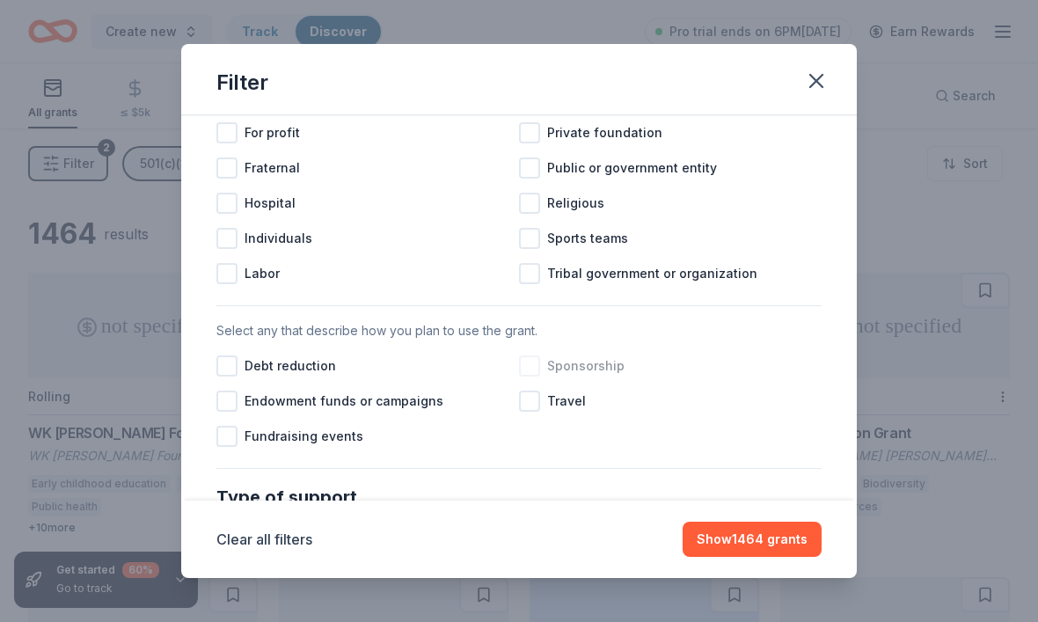
click at [535, 376] on div at bounding box center [529, 365] width 21 height 21
click at [229, 437] on div at bounding box center [226, 436] width 21 height 21
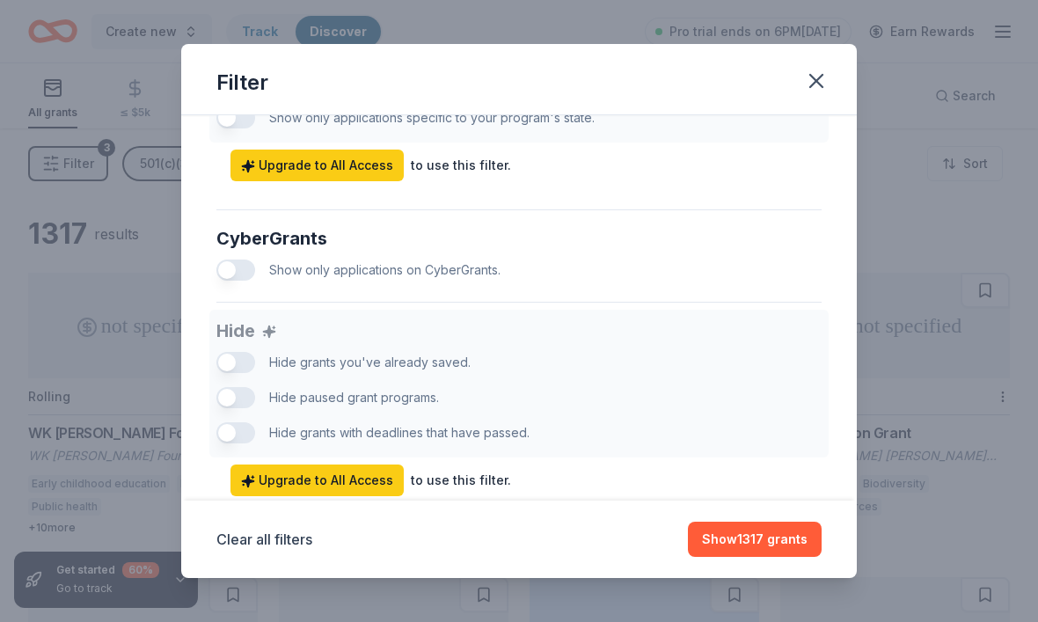
scroll to position [1056, 0]
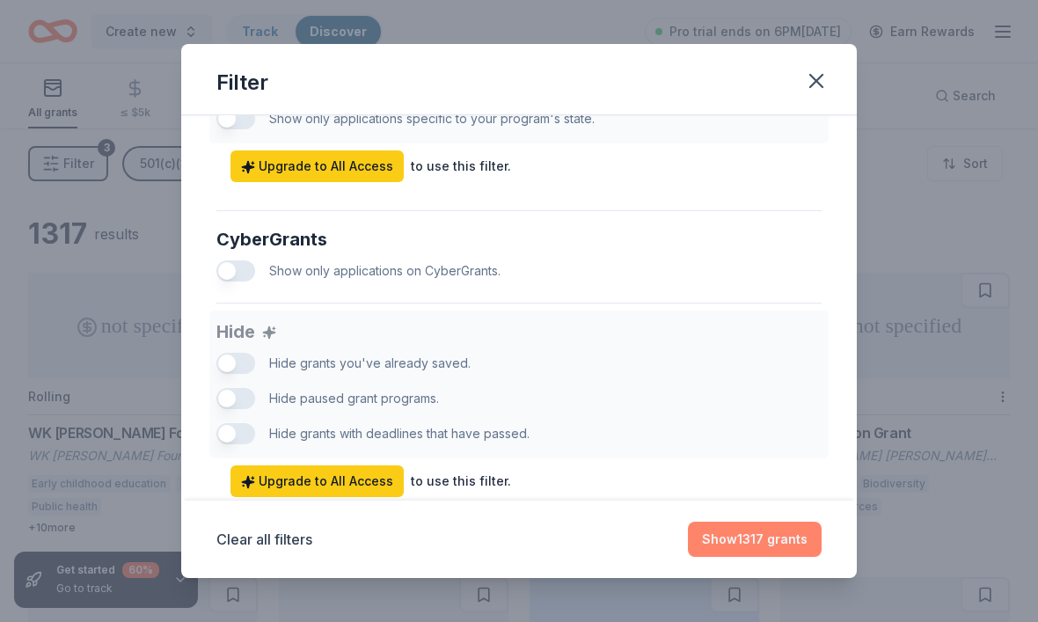
click at [754, 557] on button "Show 1317 grants" at bounding box center [755, 538] width 134 height 35
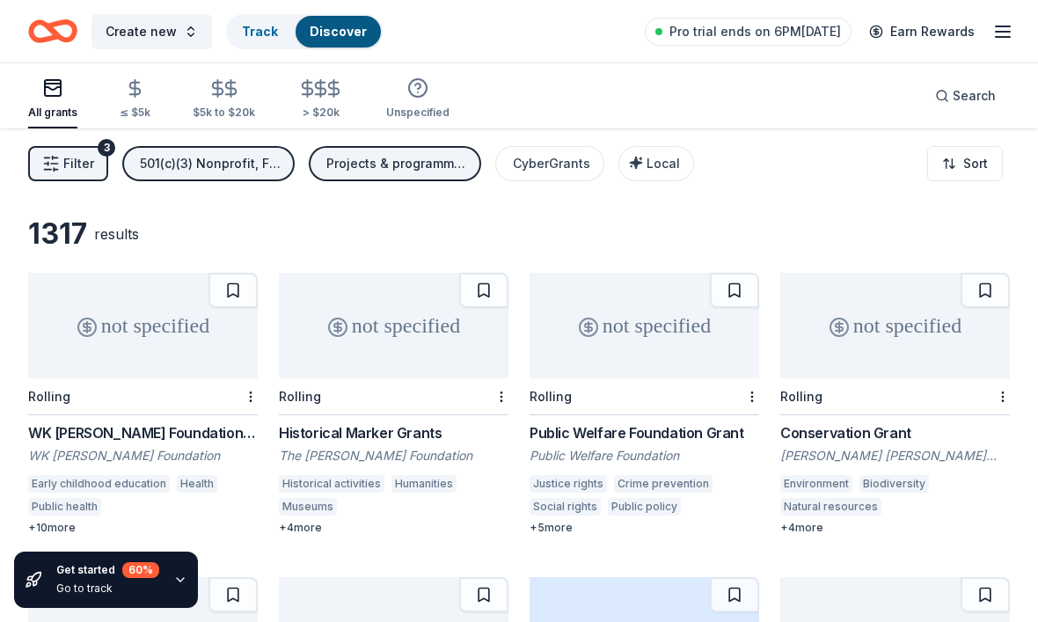
click at [96, 353] on div "not specified" at bounding box center [142, 326] width 229 height 106
click at [227, 292] on button at bounding box center [232, 290] width 49 height 35
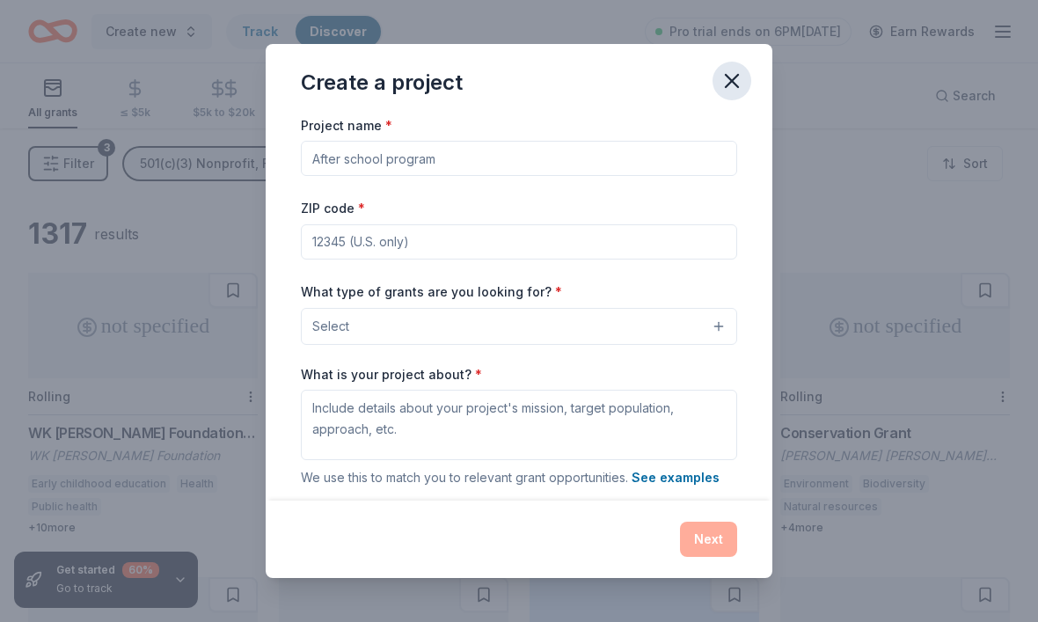
click at [735, 77] on icon "button" at bounding box center [731, 81] width 12 height 12
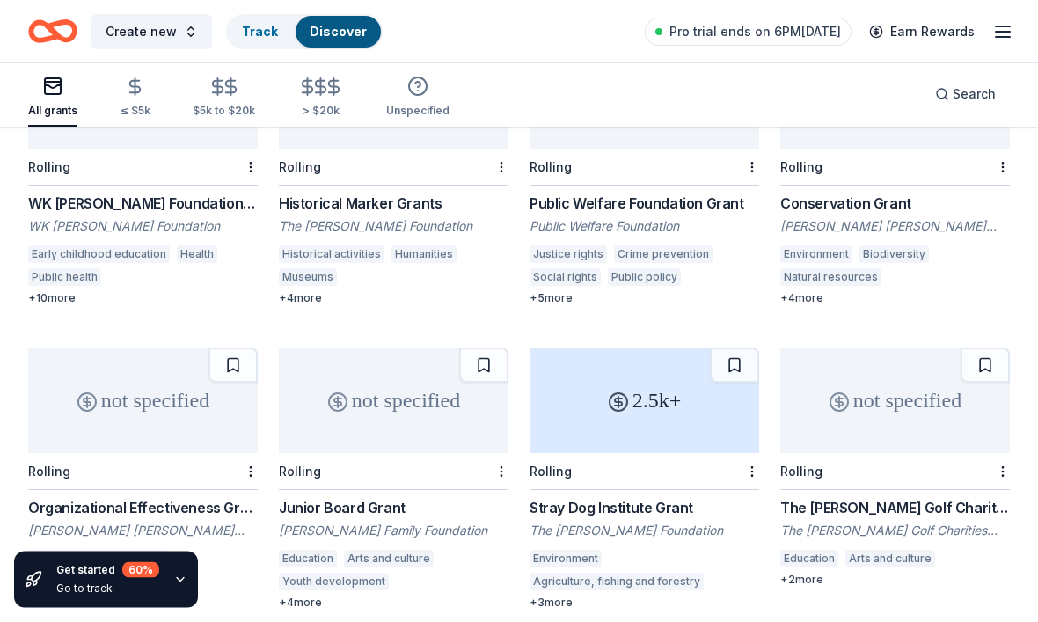
scroll to position [270, 0]
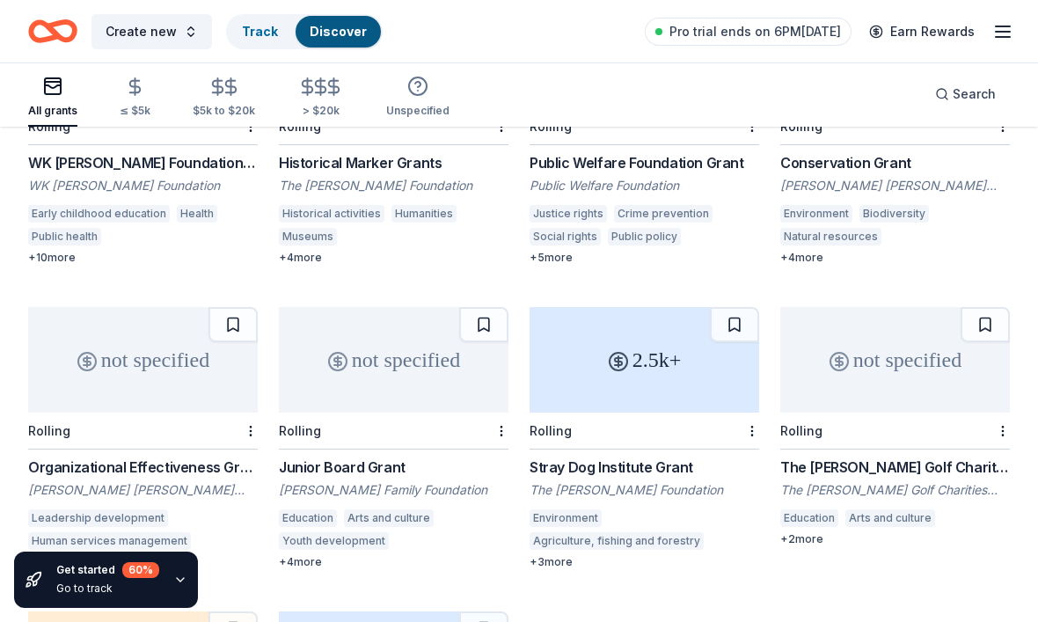
click at [131, 321] on div "not specified" at bounding box center [142, 360] width 229 height 106
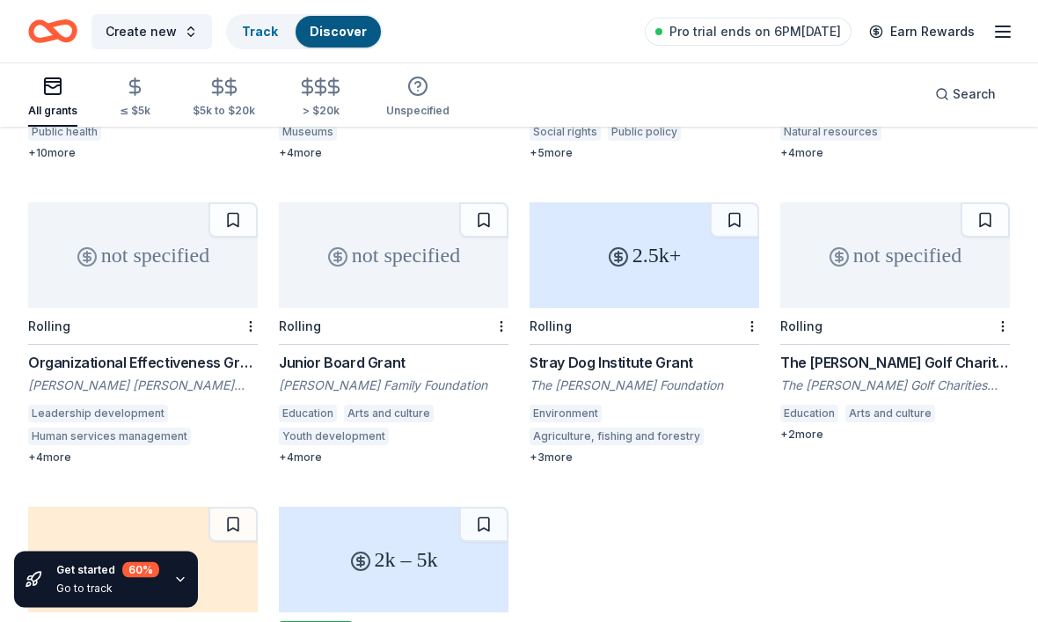
scroll to position [375, 0]
click at [418, 252] on div "not specified" at bounding box center [393, 255] width 229 height 106
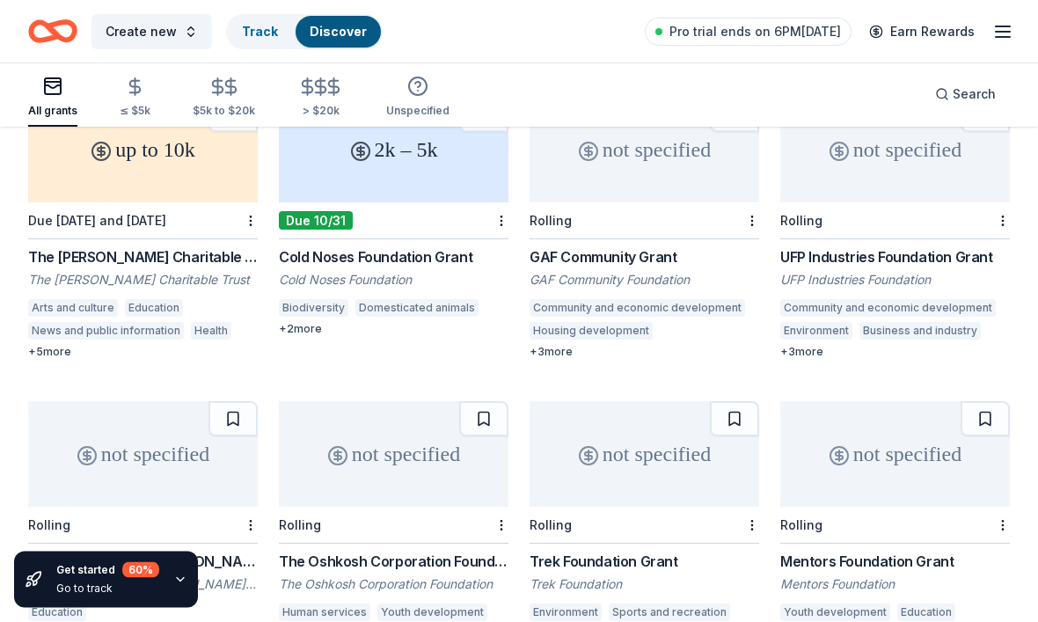
scroll to position [786, 0]
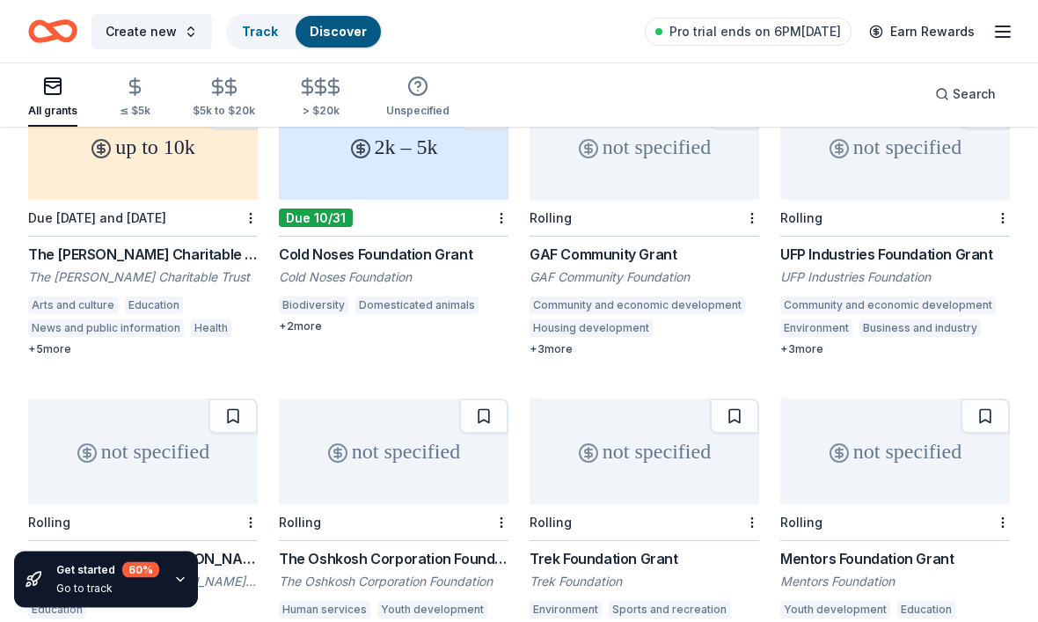
click at [407, 427] on div "not specified" at bounding box center [393, 452] width 229 height 106
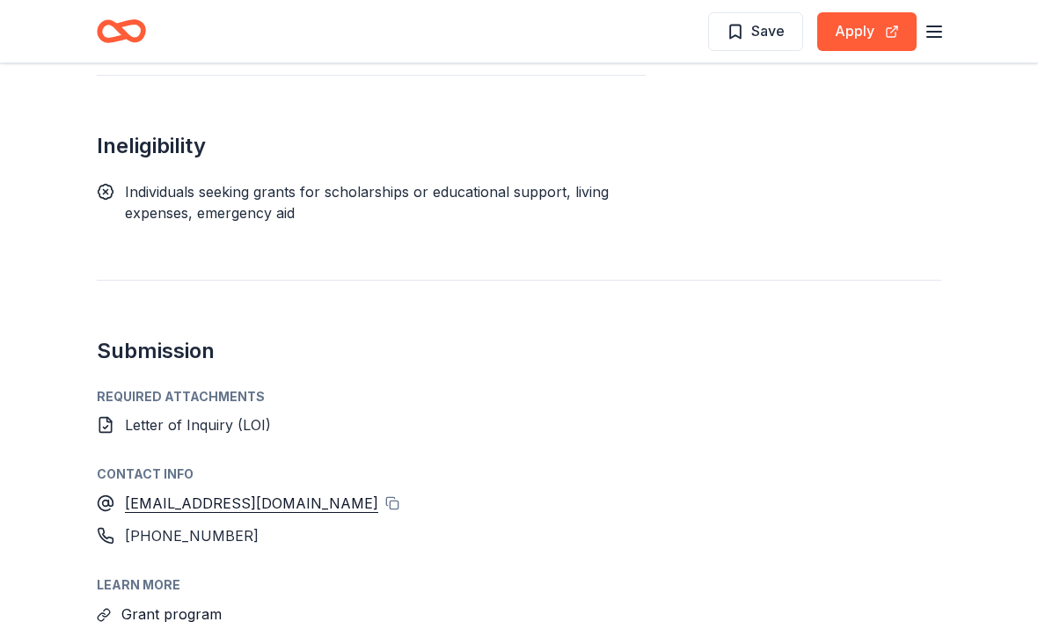
scroll to position [2245, 0]
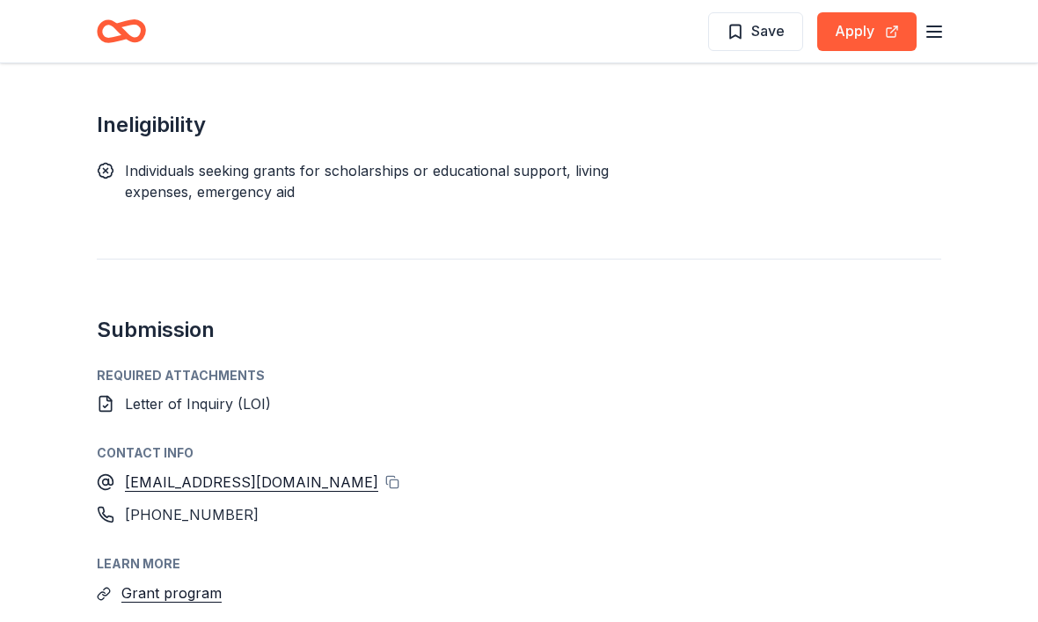
click at [102, 396] on icon at bounding box center [106, 405] width 18 height 18
click at [191, 582] on button "Grant program" at bounding box center [171, 593] width 100 height 23
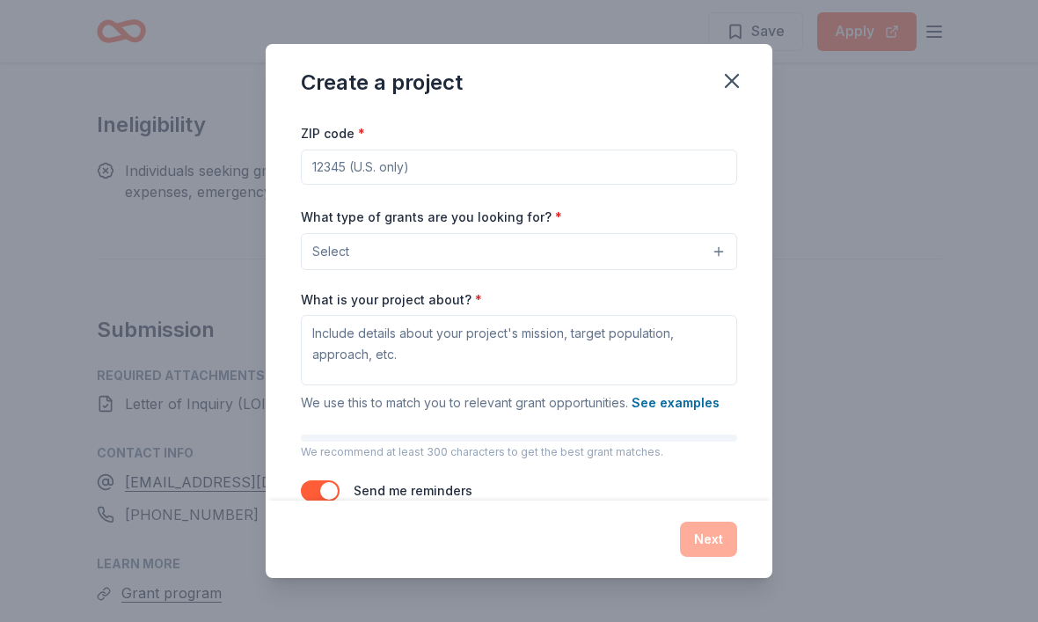
scroll to position [73, 0]
click at [728, 86] on icon "button" at bounding box center [731, 81] width 12 height 12
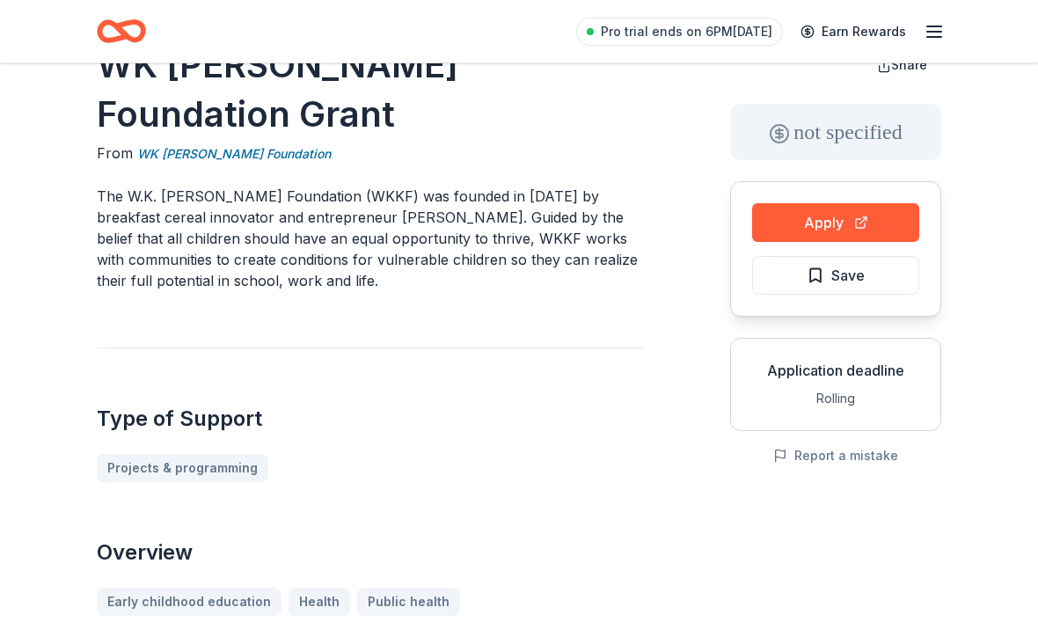
scroll to position [49, 0]
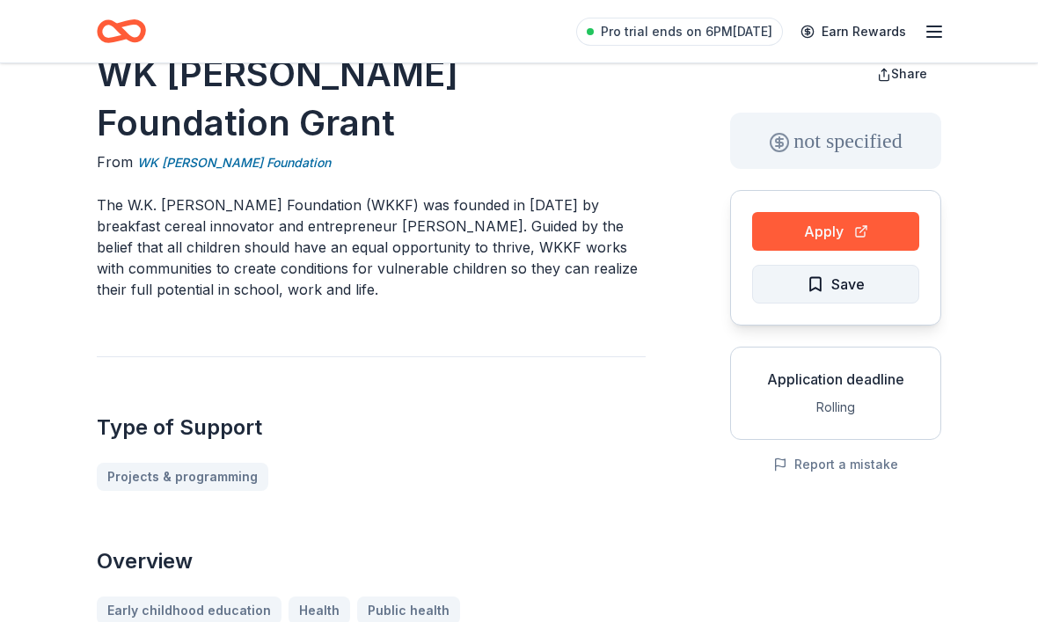
click at [785, 291] on button "Save" at bounding box center [835, 284] width 167 height 39
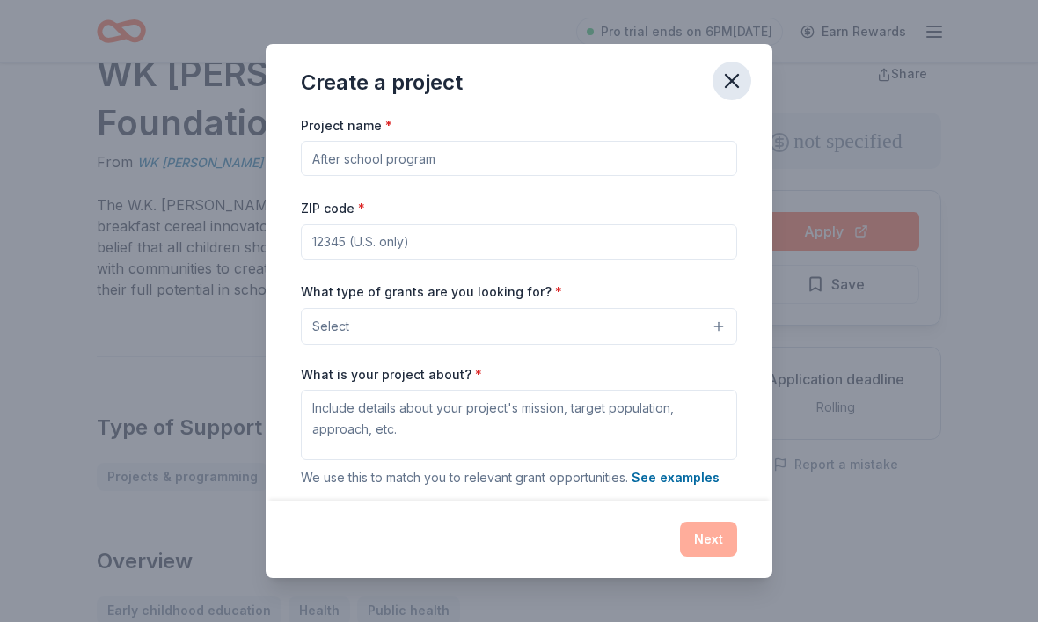
click at [732, 83] on icon "button" at bounding box center [731, 81] width 25 height 25
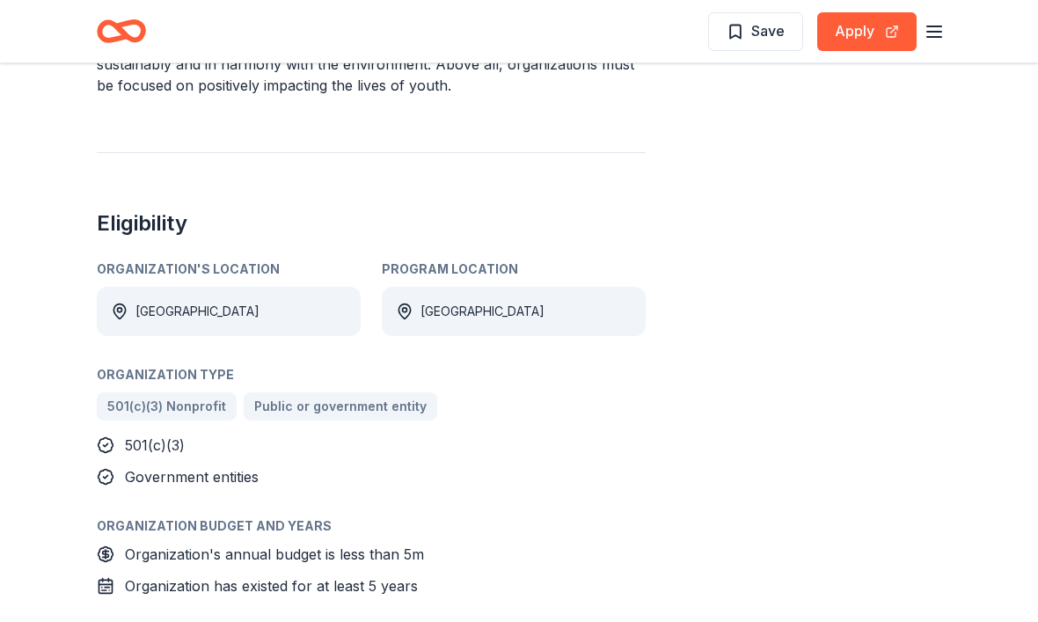
scroll to position [128, 0]
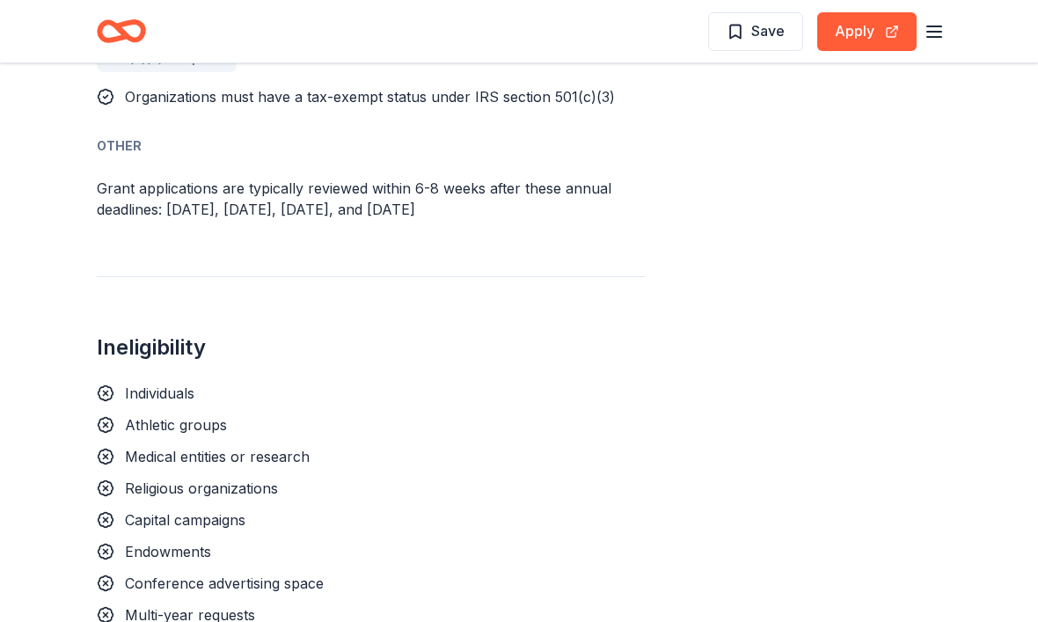
scroll to position [1395, 0]
